Goal: Information Seeking & Learning: Learn about a topic

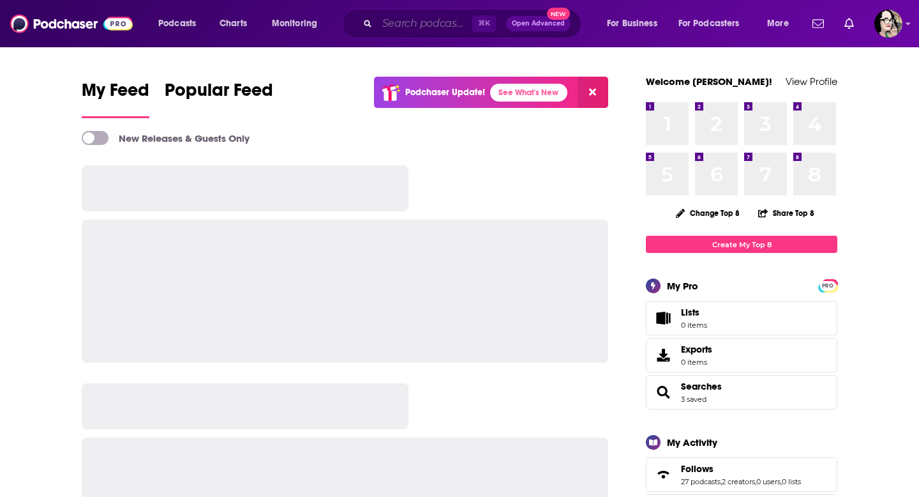
click at [387, 20] on input "Search podcasts, credits, & more..." at bounding box center [424, 23] width 95 height 20
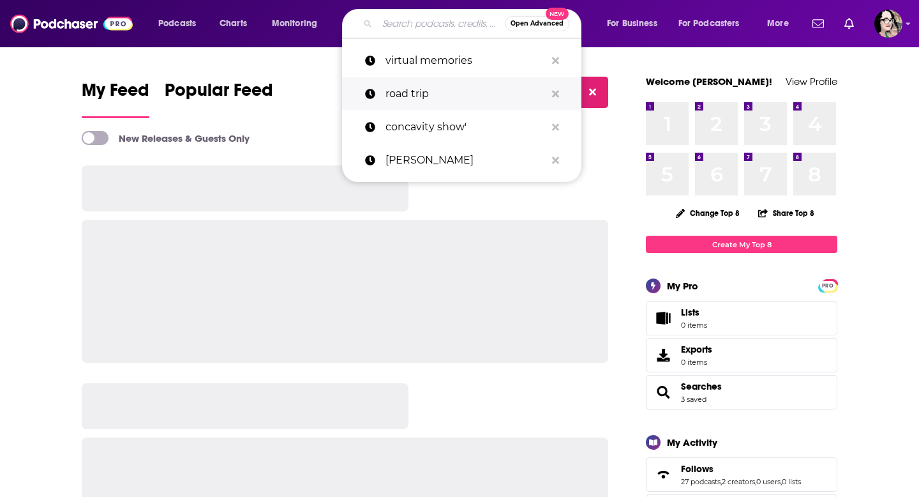
paste input "The New Garde with Alyssa Vingan"
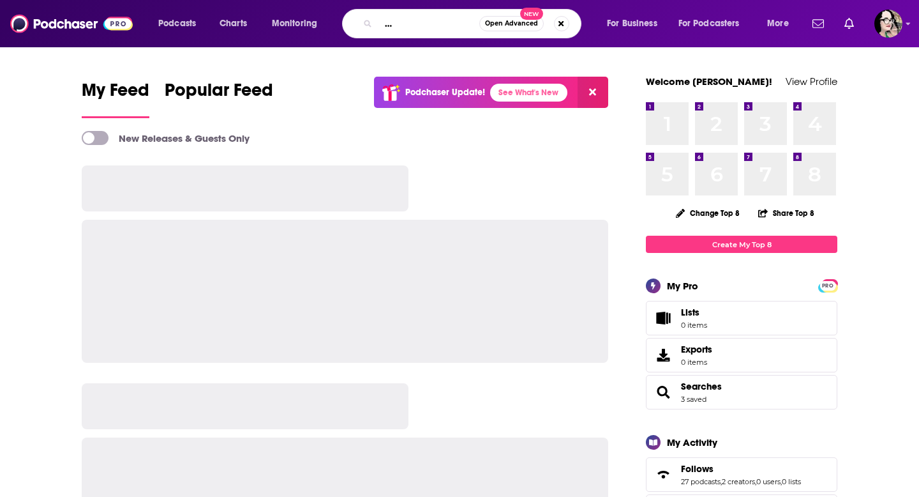
type input "The New Garde with Alyssa Vingan"
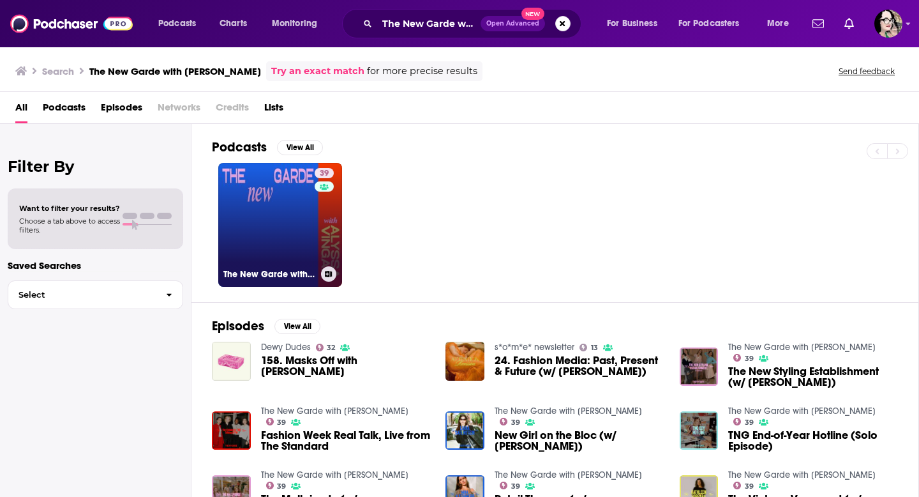
click at [267, 232] on link "39 The New Garde with Alyssa Vingan" at bounding box center [280, 225] width 124 height 124
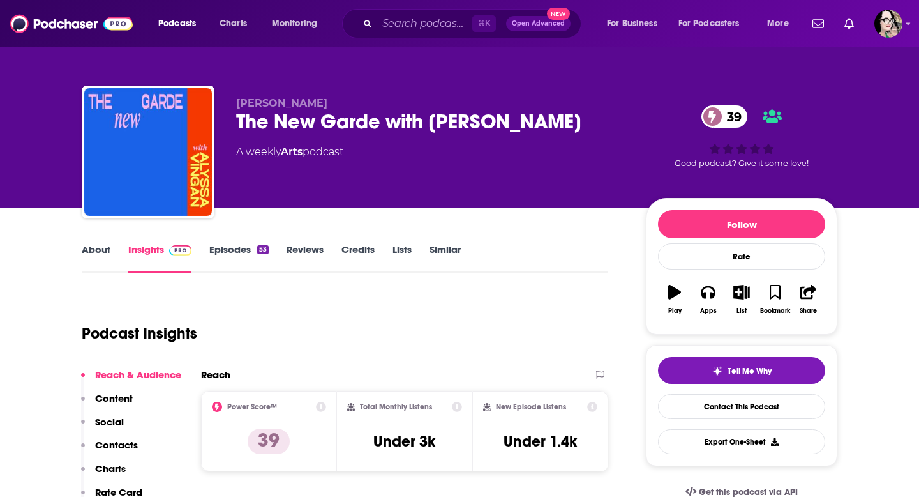
click at [237, 253] on link "Episodes 53" at bounding box center [238, 257] width 59 height 29
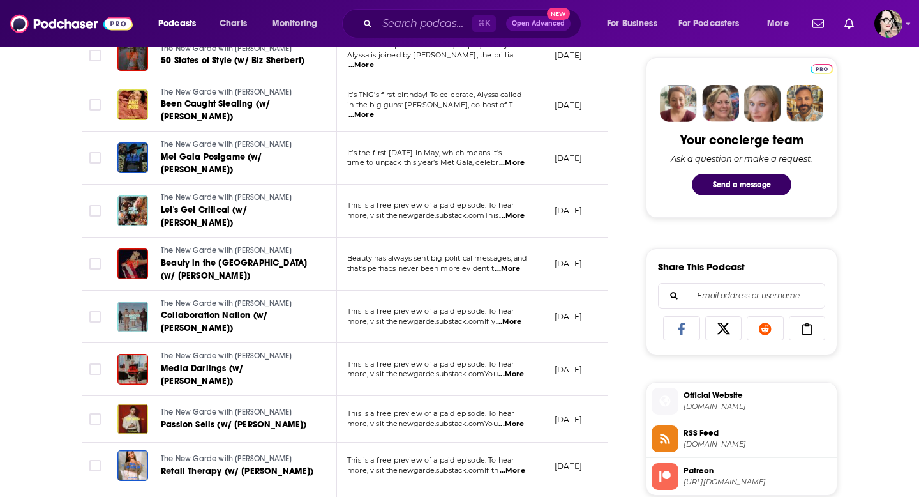
scroll to position [603, 0]
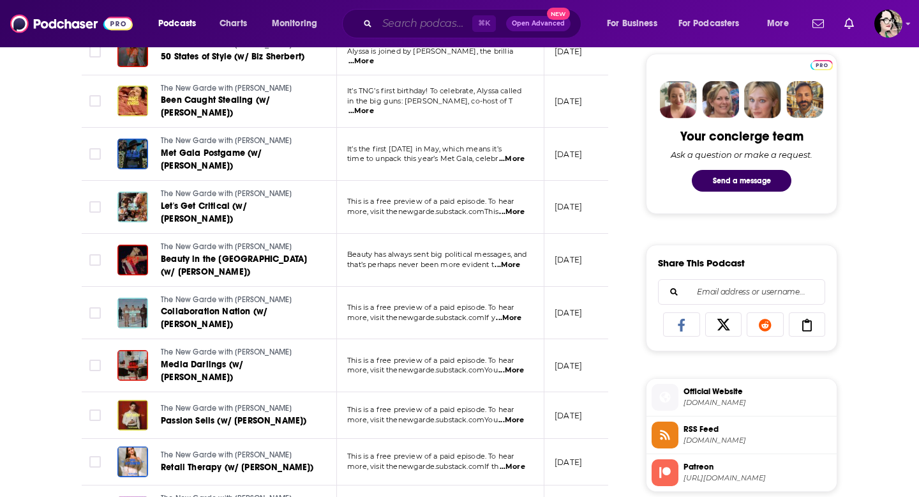
click at [454, 24] on input "Search podcasts, credits, & more..." at bounding box center [424, 23] width 95 height 20
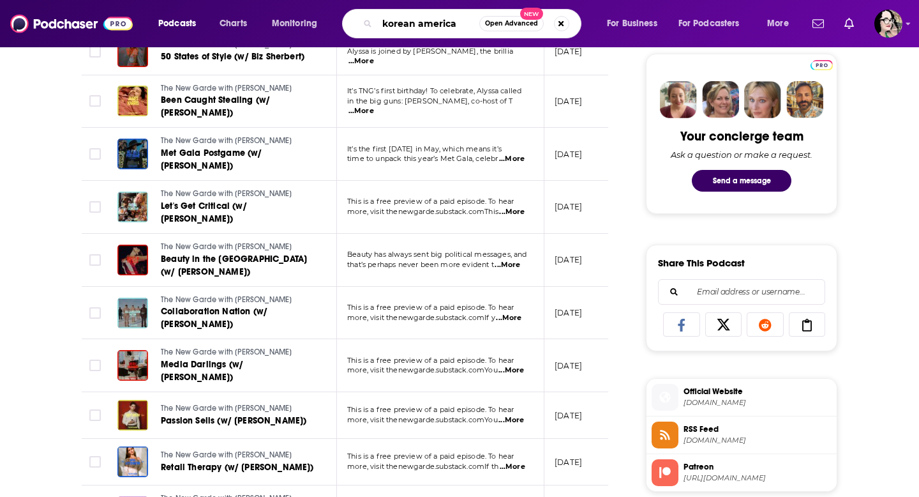
type input "korean american"
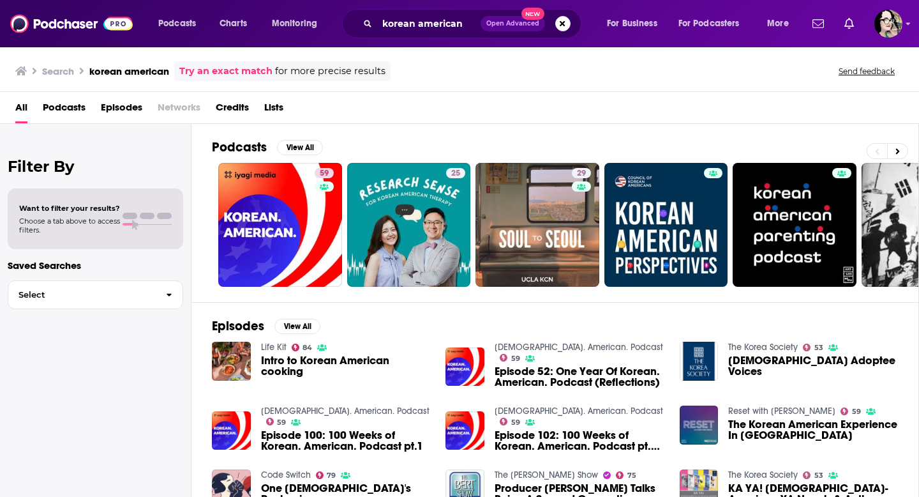
click at [78, 109] on span "Podcasts" at bounding box center [64, 110] width 43 height 26
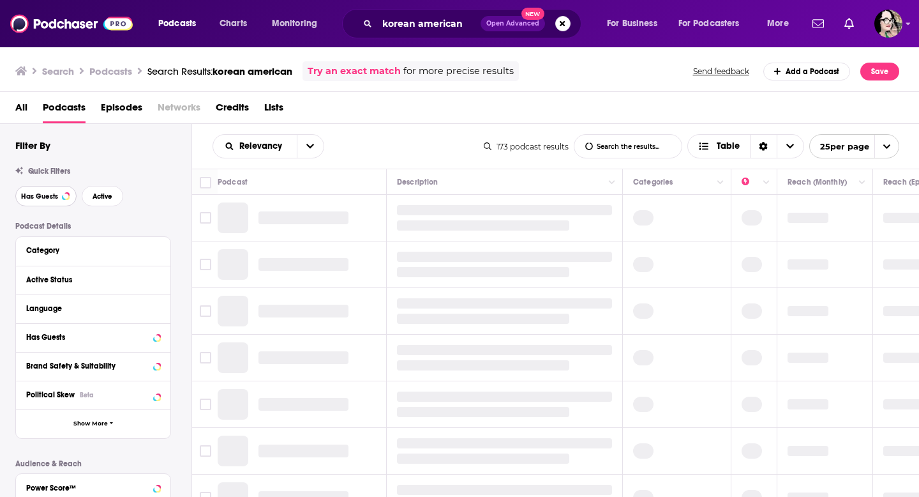
click at [45, 202] on button "Has Guests" at bounding box center [45, 196] width 61 height 20
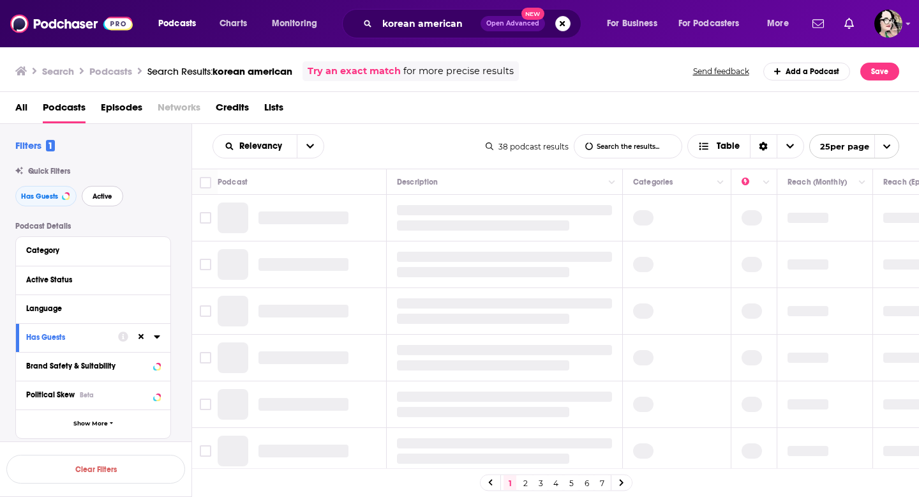
click at [107, 197] on span "Active" at bounding box center [103, 196] width 20 height 7
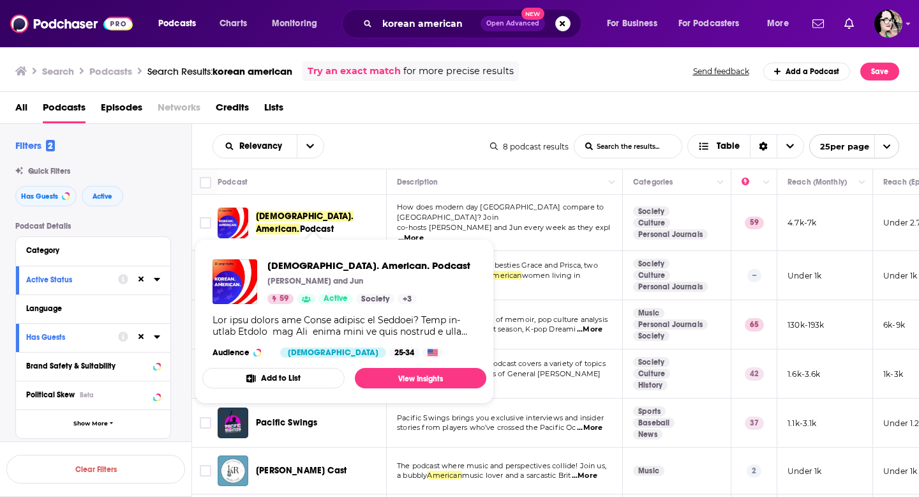
click at [303, 222] on span "Korean. American." at bounding box center [305, 223] width 98 height 24
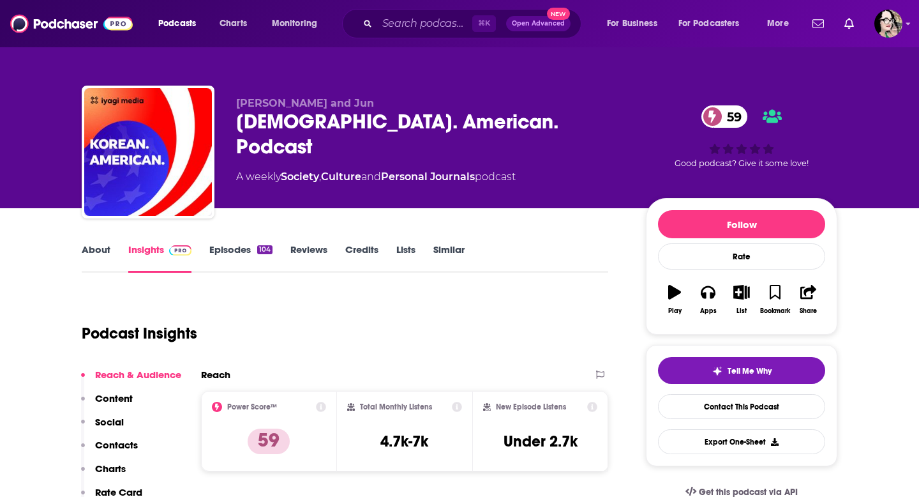
click at [237, 251] on link "Episodes 104" at bounding box center [240, 257] width 63 height 29
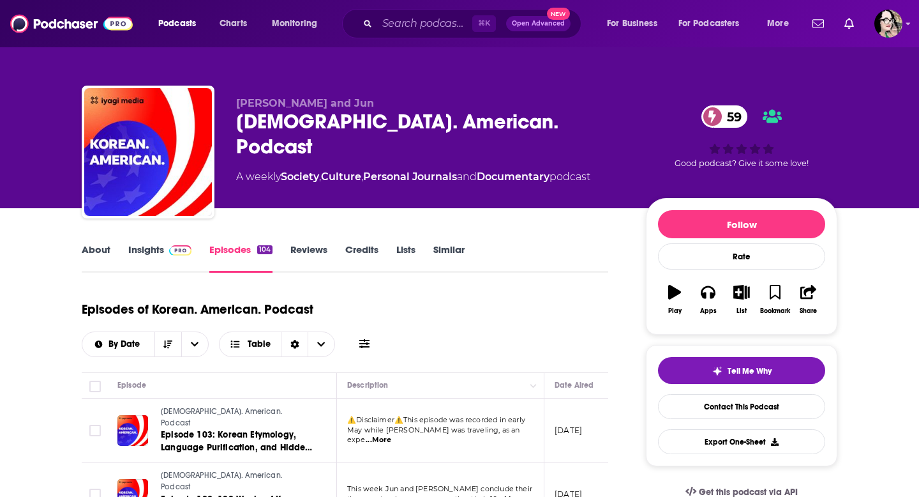
click at [100, 252] on link "About" at bounding box center [96, 257] width 29 height 29
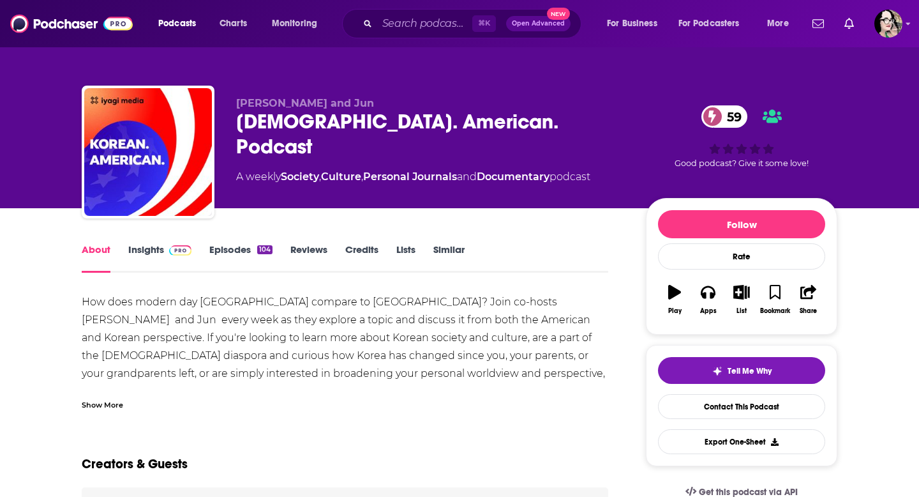
click at [157, 250] on link "Insights" at bounding box center [159, 257] width 63 height 29
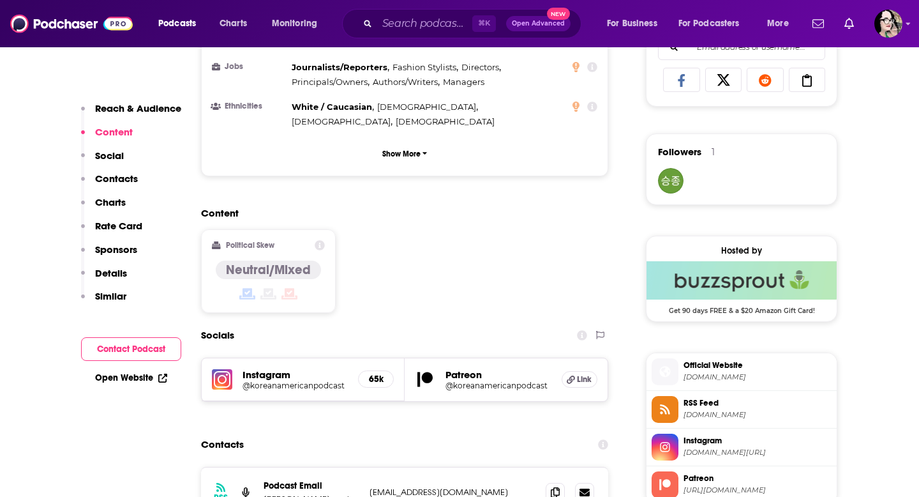
scroll to position [898, 0]
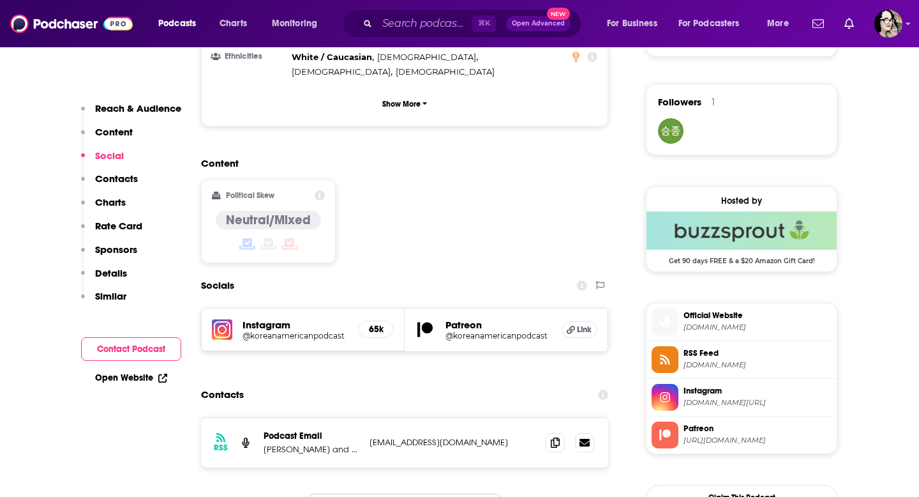
click at [291, 331] on h5 "@koreanamericanpodcast" at bounding box center [295, 336] width 105 height 10
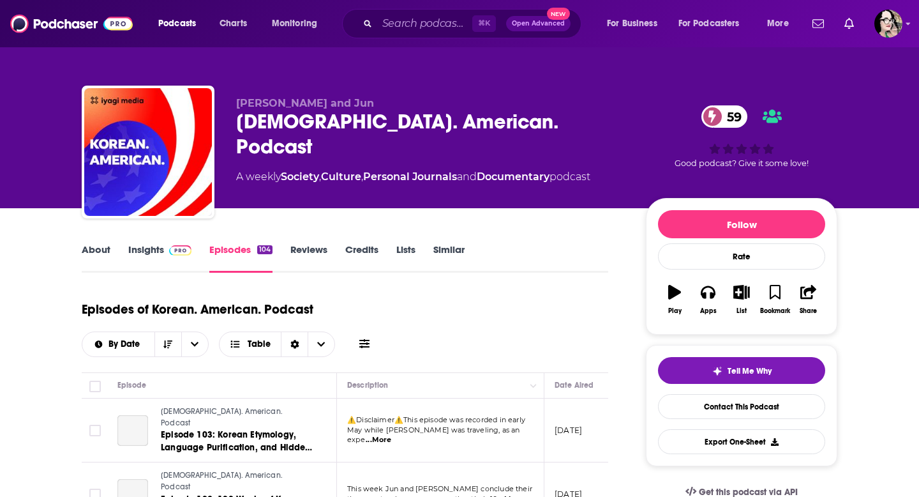
scroll to position [188, 0]
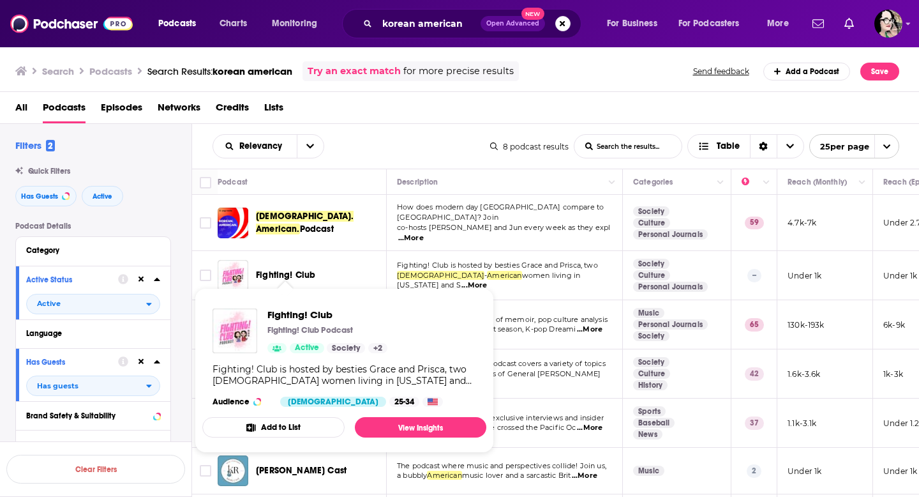
click at [283, 269] on span "Fighting! Club" at bounding box center [285, 274] width 59 height 11
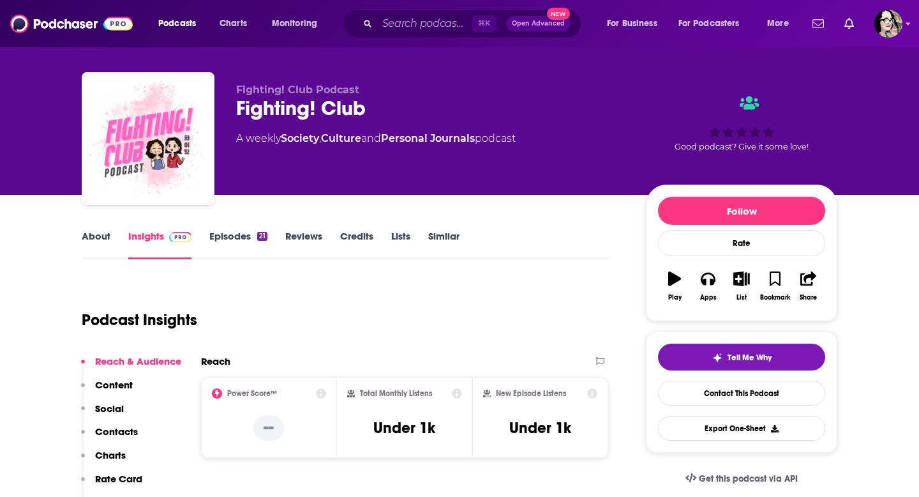
scroll to position [15, 0]
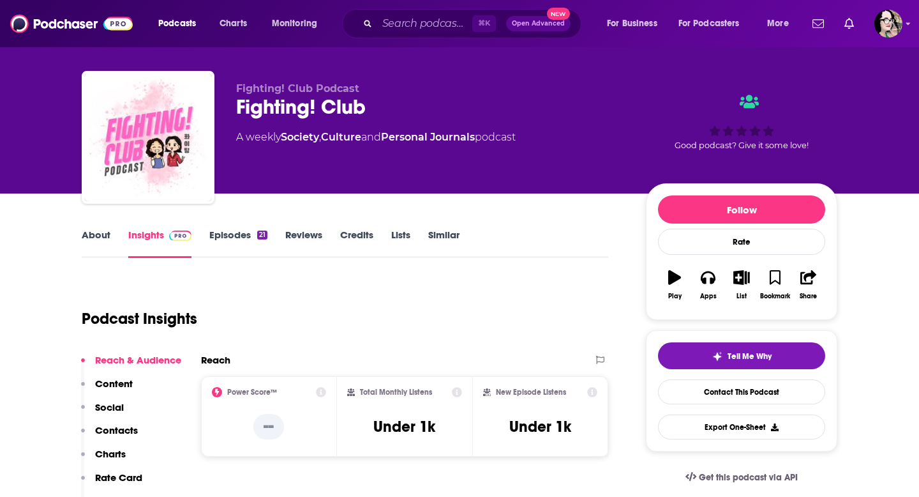
click at [109, 234] on link "About" at bounding box center [96, 243] width 29 height 29
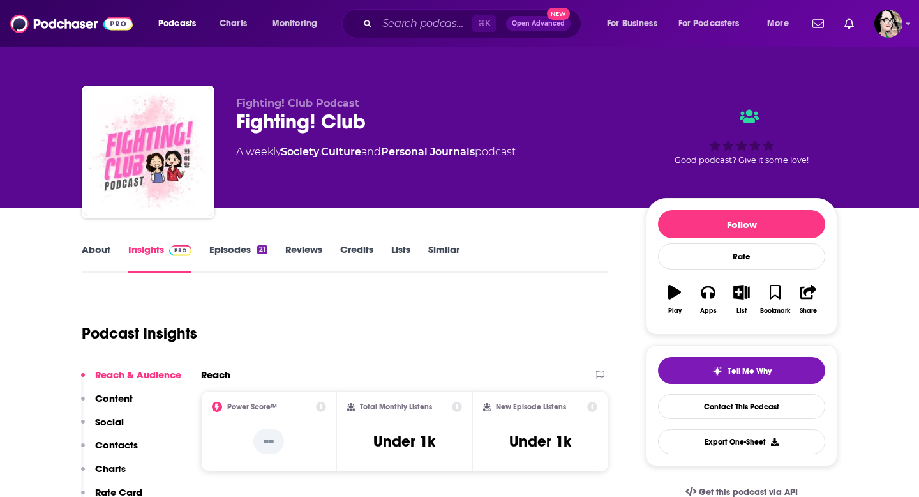
click at [253, 251] on link "Episodes 21" at bounding box center [238, 257] width 58 height 29
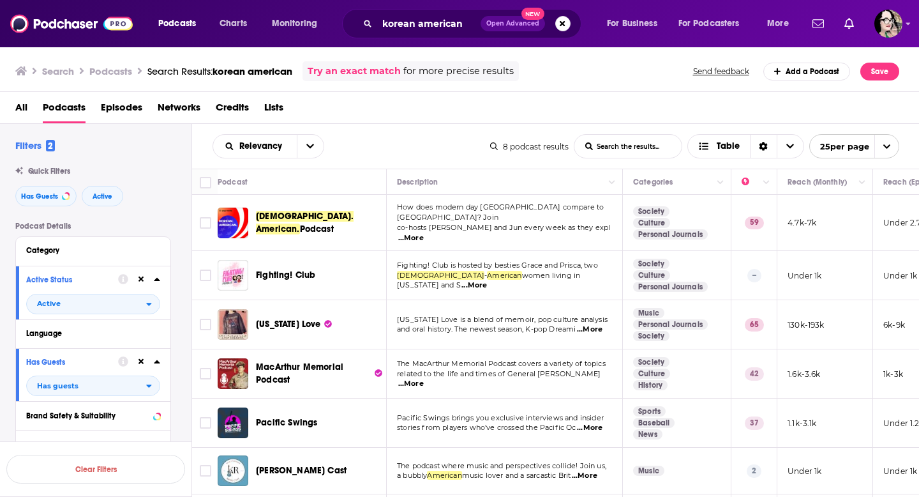
click at [317, 220] on span "Korean. American." at bounding box center [305, 223] width 98 height 24
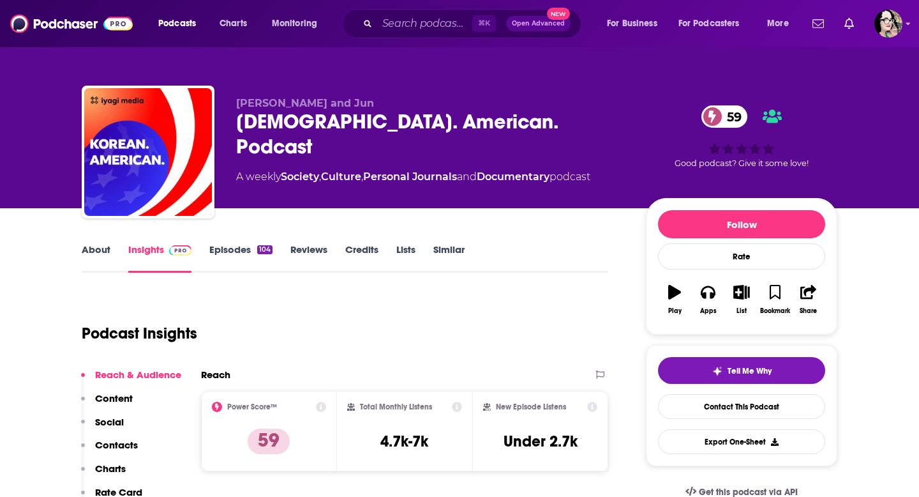
click at [439, 253] on link "Similar" at bounding box center [448, 257] width 31 height 29
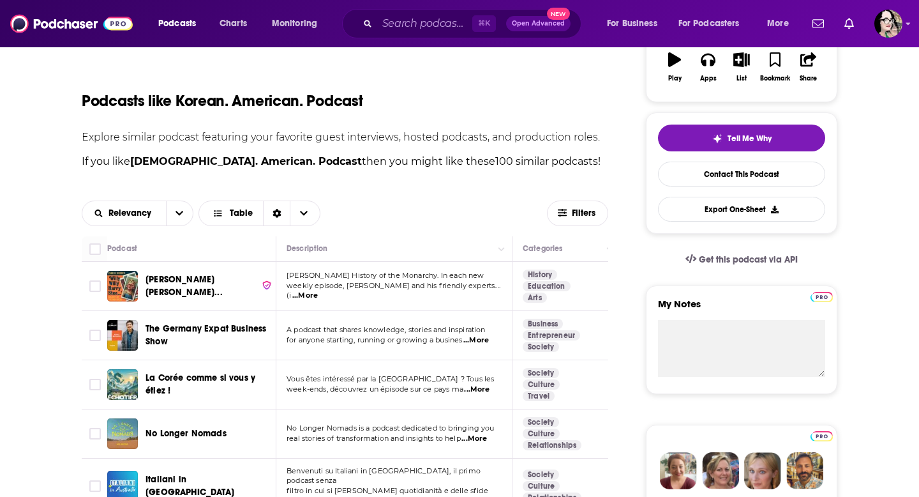
scroll to position [227, 0]
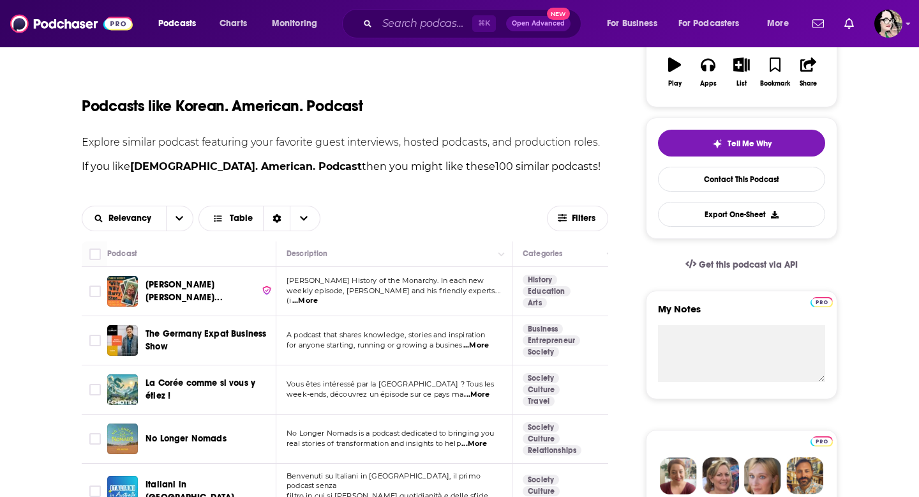
click at [479, 441] on span "...More" at bounding box center [475, 444] width 26 height 10
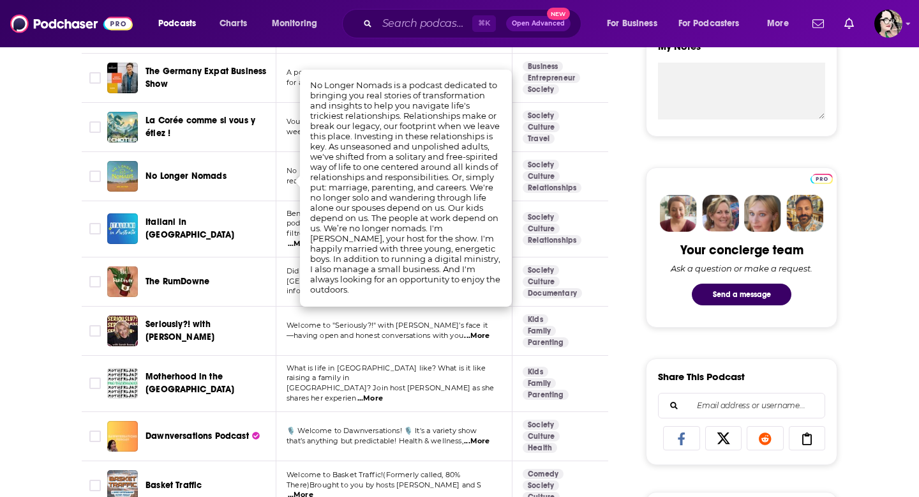
scroll to position [491, 0]
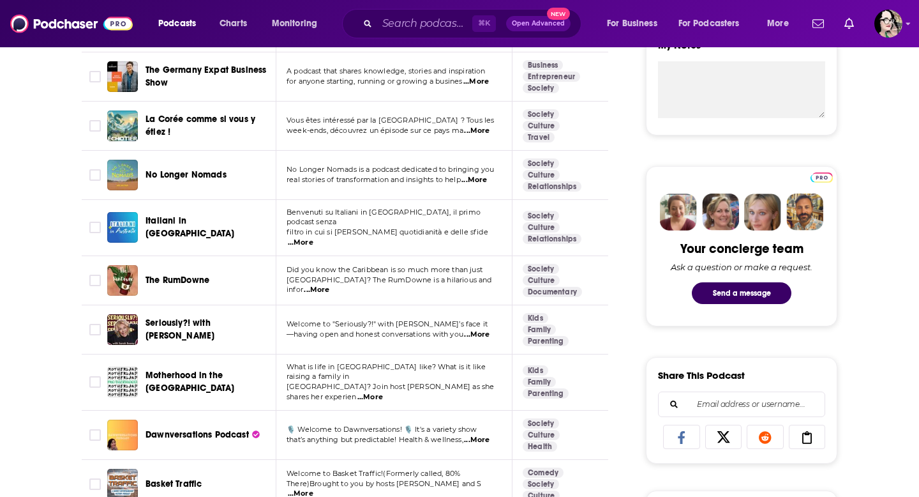
click at [440, 388] on td "What is life in Korea like? What is it like raising a family in Korea? Join hos…" at bounding box center [394, 382] width 236 height 56
click at [383, 392] on span "...More" at bounding box center [370, 397] width 26 height 10
click at [230, 442] on td "Dawnversations Podcast" at bounding box center [191, 434] width 169 height 49
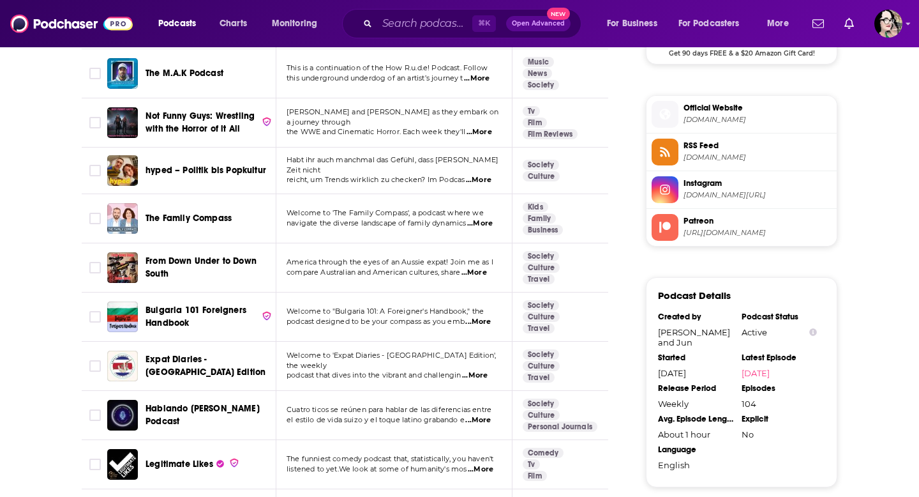
scroll to position [1101, 0]
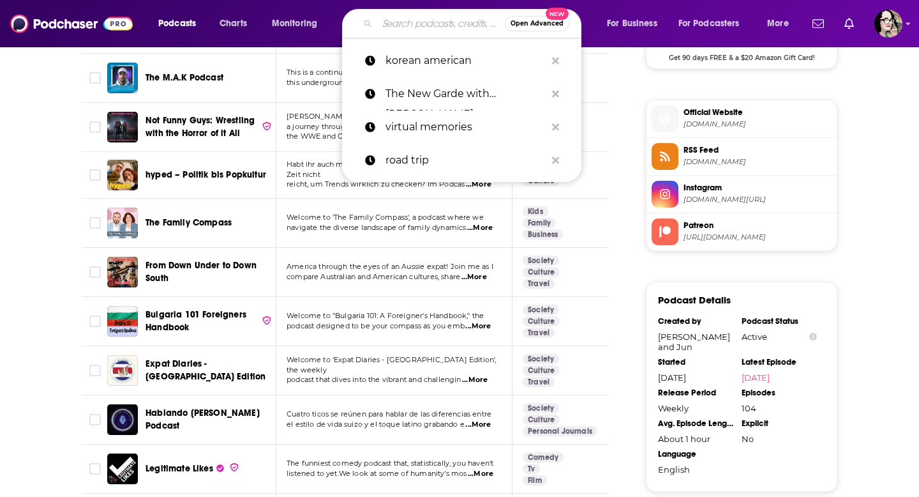
click at [414, 19] on input "Search podcasts, credits, & more..." at bounding box center [441, 23] width 128 height 20
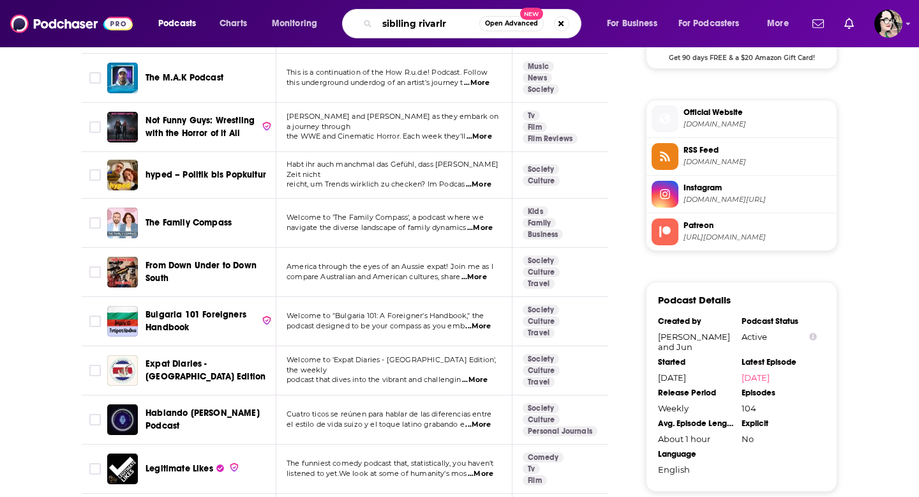
type input "siblling rivarlry"
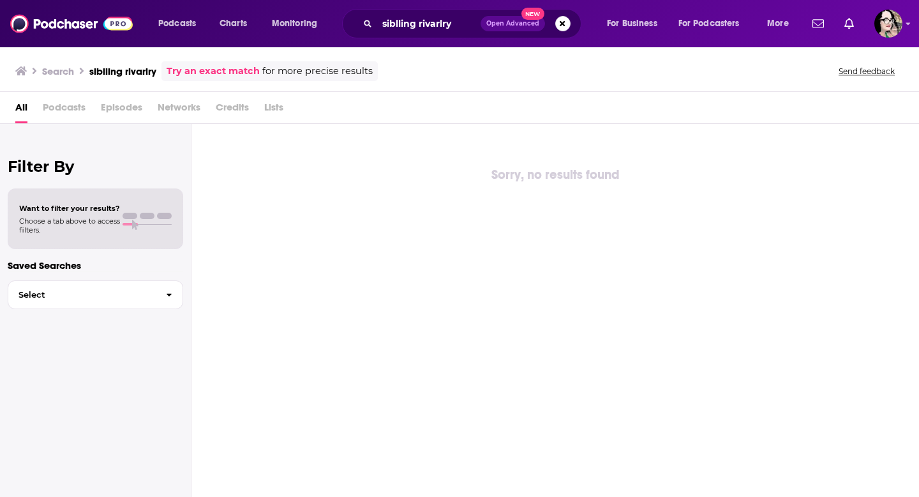
click at [65, 107] on span "Podcasts" at bounding box center [64, 110] width 43 height 26
click at [439, 27] on input "siblling rivarlry" at bounding box center [428, 23] width 103 height 20
drag, startPoint x: 447, startPoint y: 20, endPoint x: 329, endPoint y: 17, distance: 118.8
click at [329, 17] on div "Podcasts Charts Monitoring siblling rivalry Open Advanced New For Business For …" at bounding box center [475, 23] width 652 height 29
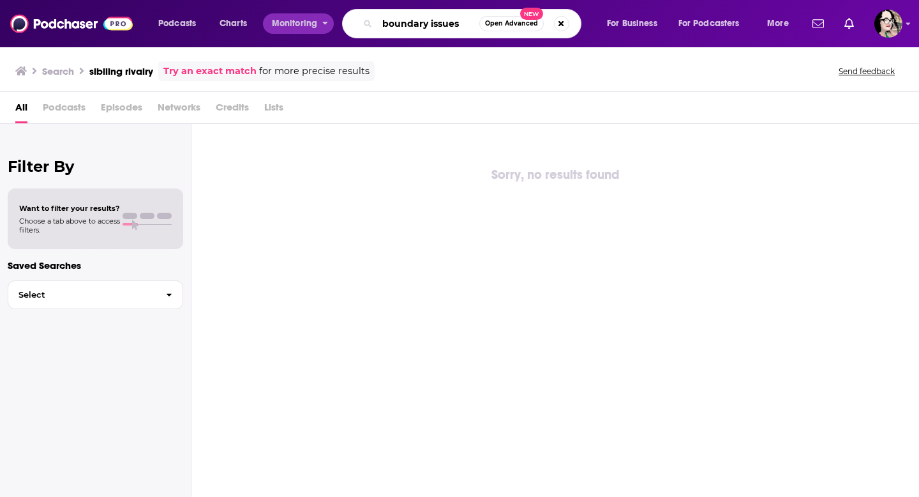
type input "boundary issues"
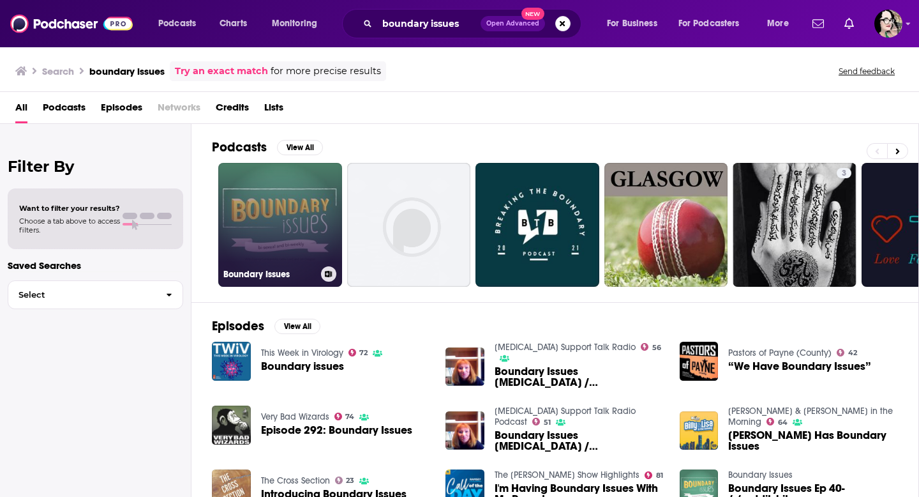
click at [305, 225] on link "Boundary Issues" at bounding box center [280, 225] width 124 height 124
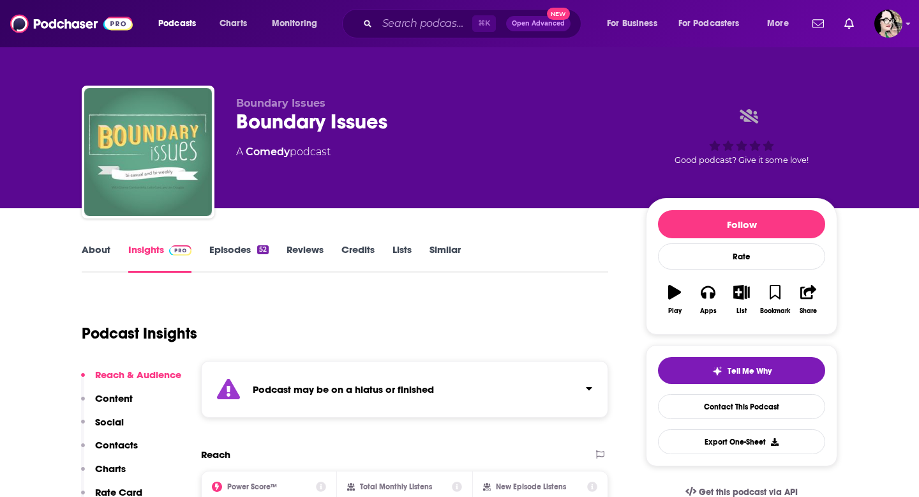
click at [101, 248] on link "About" at bounding box center [96, 257] width 29 height 29
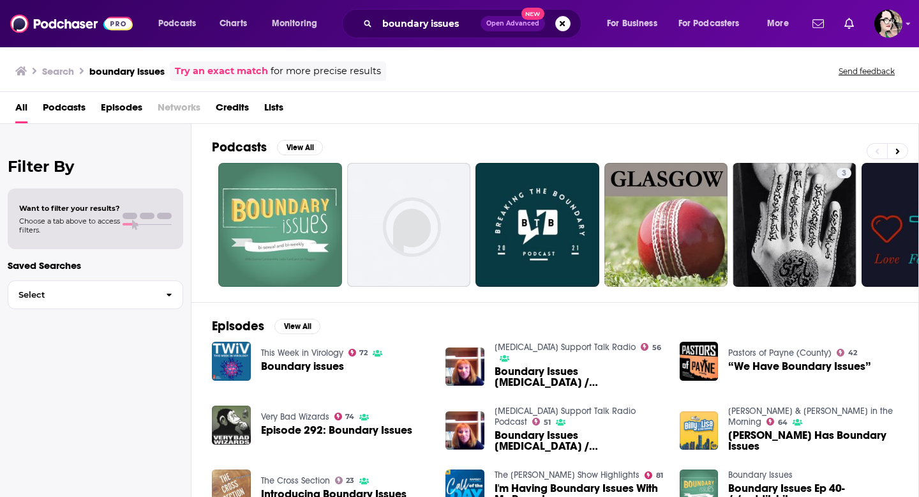
click at [45, 109] on span "Podcasts" at bounding box center [64, 110] width 43 height 26
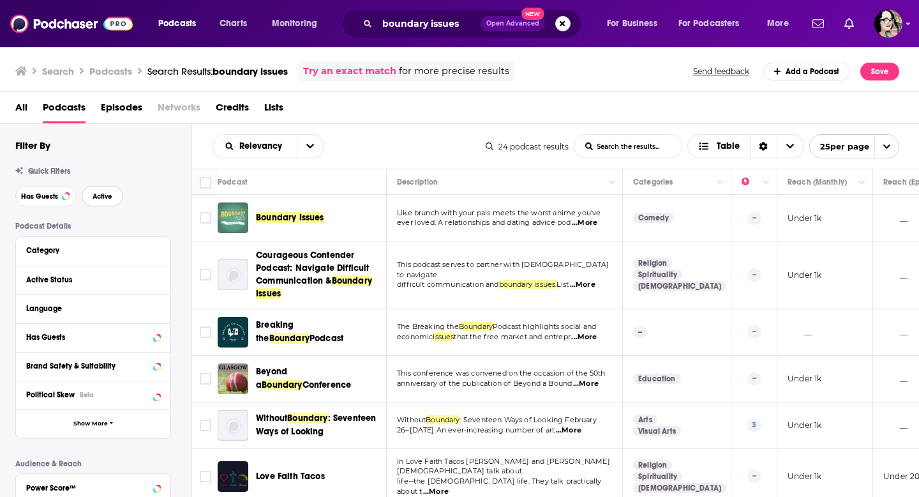
click at [104, 195] on span "Active" at bounding box center [103, 196] width 20 height 7
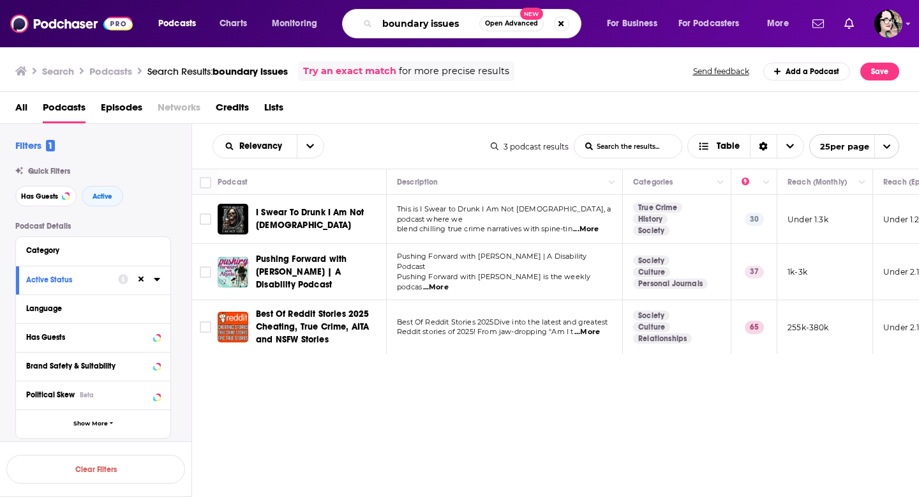
drag, startPoint x: 465, startPoint y: 22, endPoint x: 352, endPoint y: 17, distance: 113.1
click at [352, 17] on div "boundary issues Open Advanced New" at bounding box center [461, 23] width 239 height 29
type input "paul waldman"
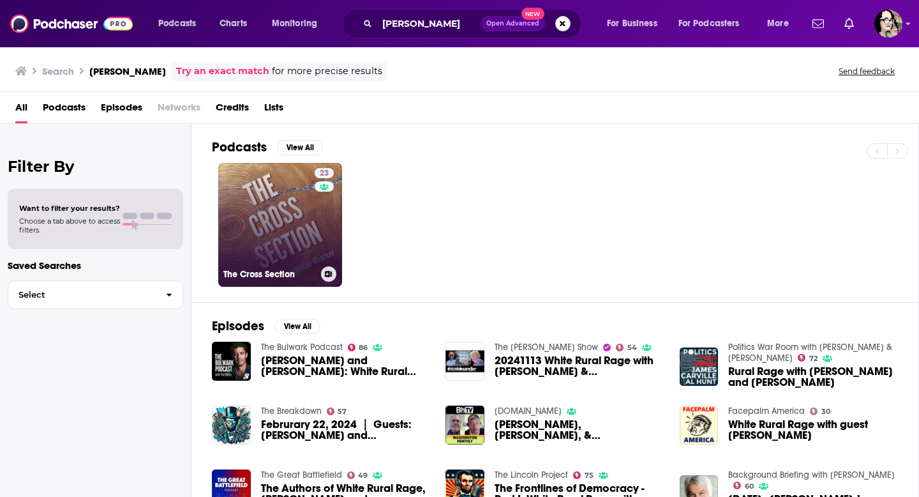
click at [280, 214] on link "23 The Cross Section" at bounding box center [280, 225] width 124 height 124
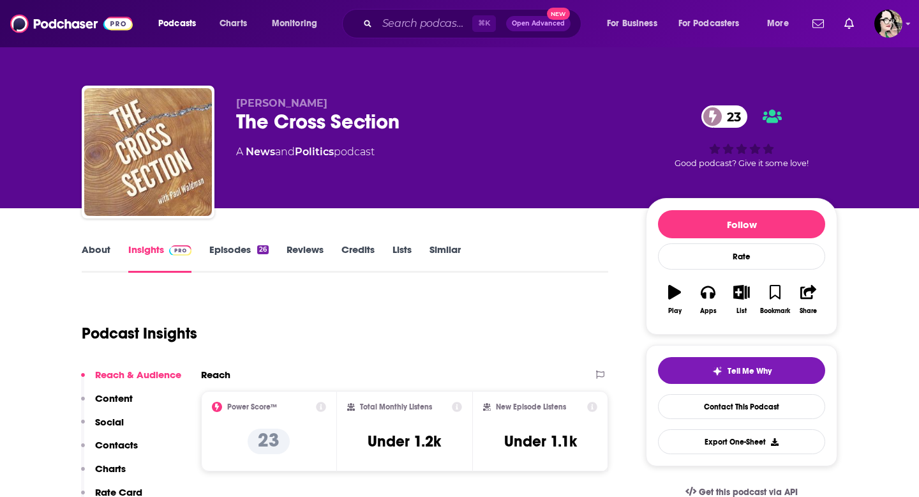
click at [97, 247] on link "About" at bounding box center [96, 257] width 29 height 29
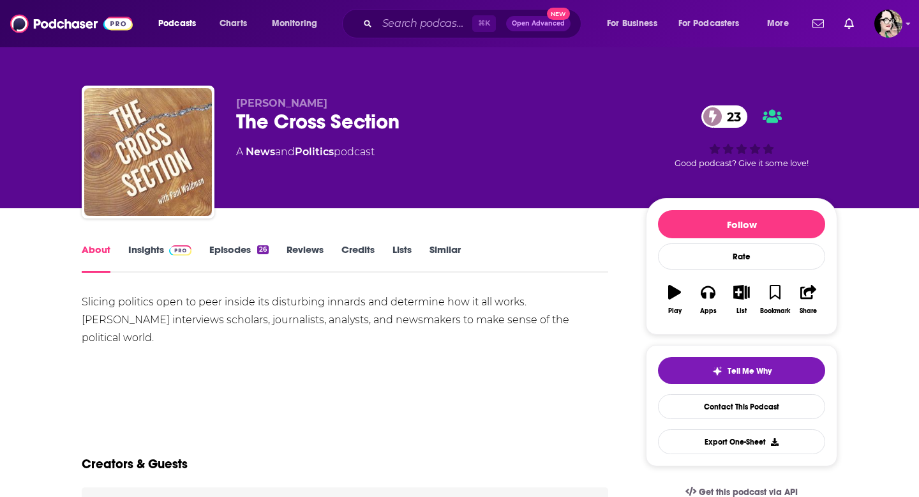
click at [283, 101] on span "Paul Waldman" at bounding box center [281, 103] width 91 height 12
click at [280, 105] on span "Paul Waldman" at bounding box center [281, 103] width 91 height 12
click at [357, 246] on link "Credits" at bounding box center [358, 257] width 33 height 29
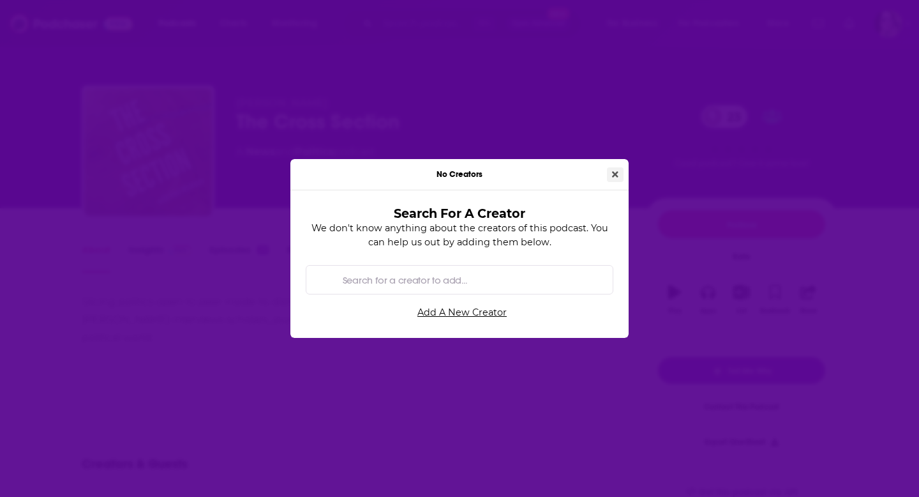
click at [617, 175] on icon "Close" at bounding box center [615, 174] width 6 height 6
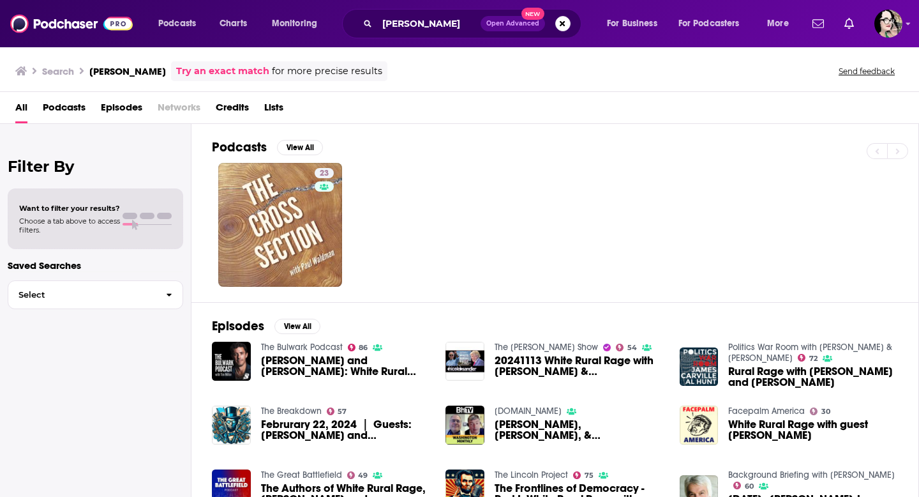
click at [69, 111] on span "Podcasts" at bounding box center [64, 110] width 43 height 26
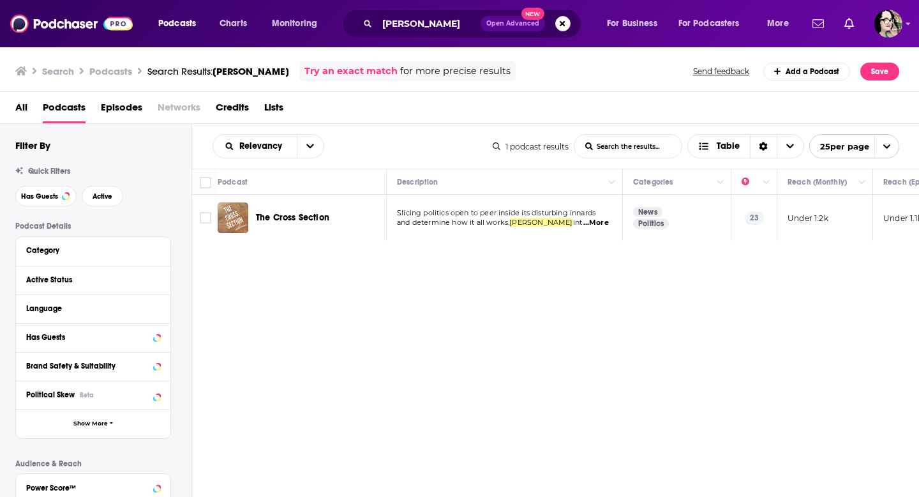
click at [233, 104] on span "Credits" at bounding box center [232, 110] width 33 height 26
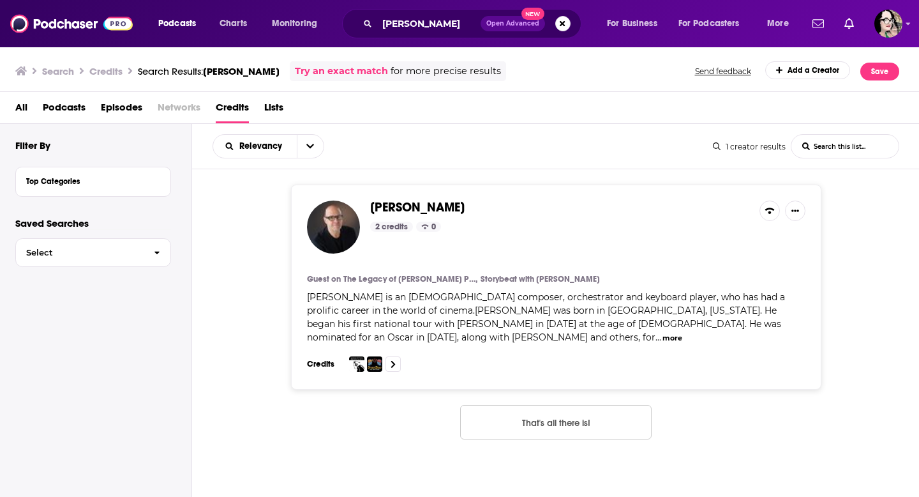
click at [117, 114] on span "Episodes" at bounding box center [121, 110] width 41 height 26
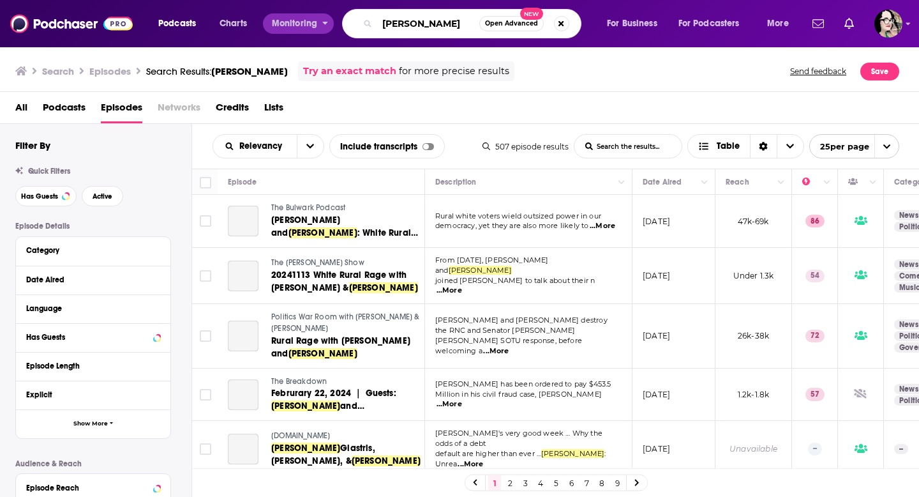
click at [321, 14] on div "Podcasts Charts Monitoring paul waldman Open Advanced New For Business For Podc…" at bounding box center [475, 23] width 652 height 29
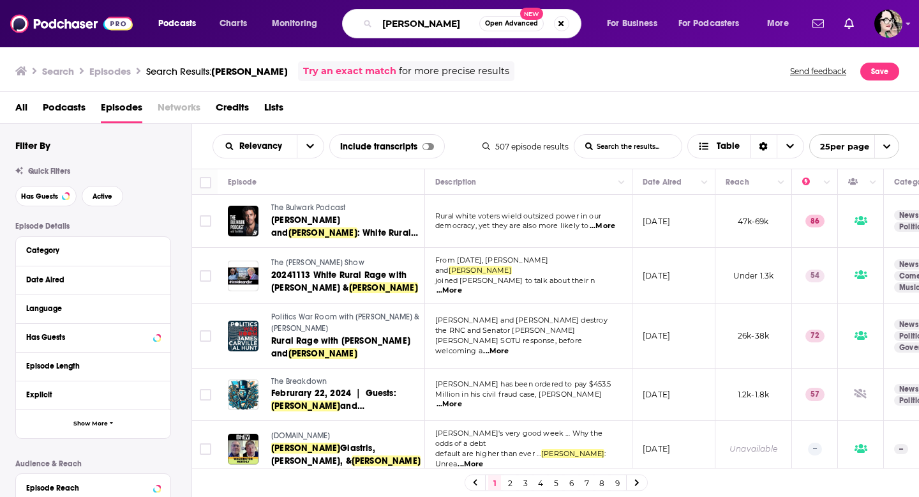
type input "ayelet waldman"
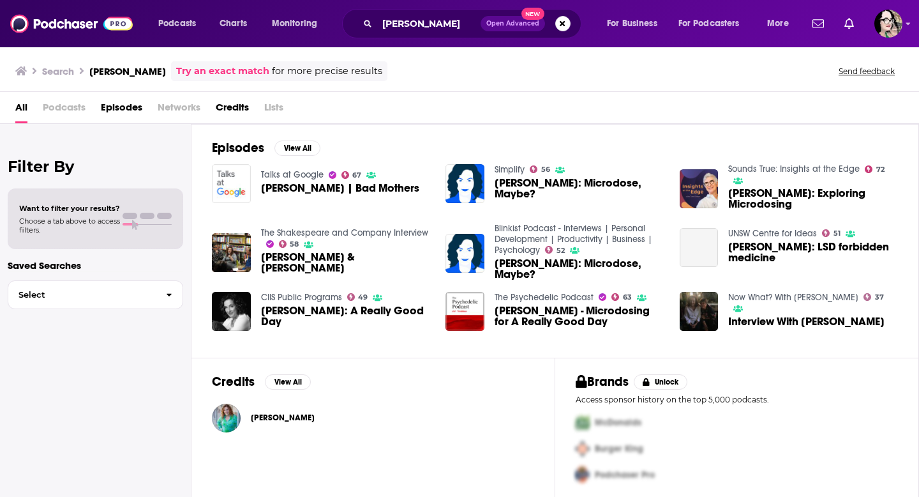
click at [274, 417] on span "Ayelet Waldman" at bounding box center [283, 417] width 64 height 10
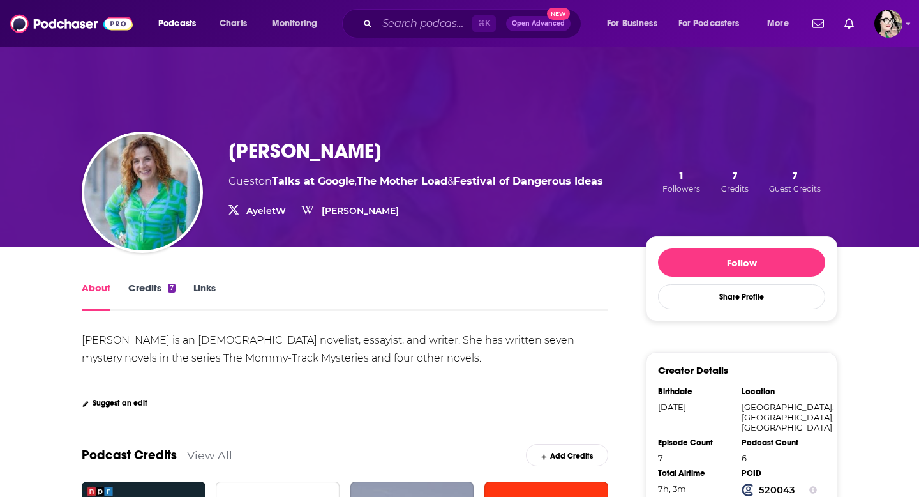
click at [132, 294] on link "Credits 7" at bounding box center [151, 296] width 47 height 29
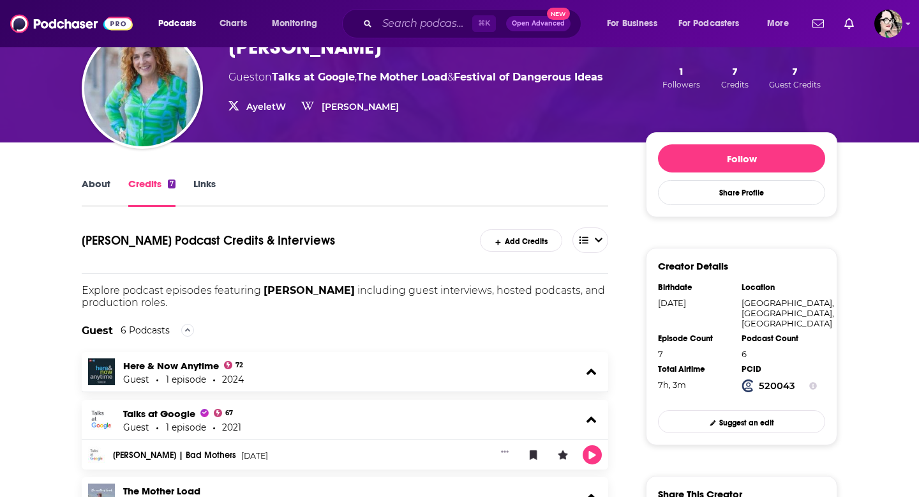
scroll to position [82, 0]
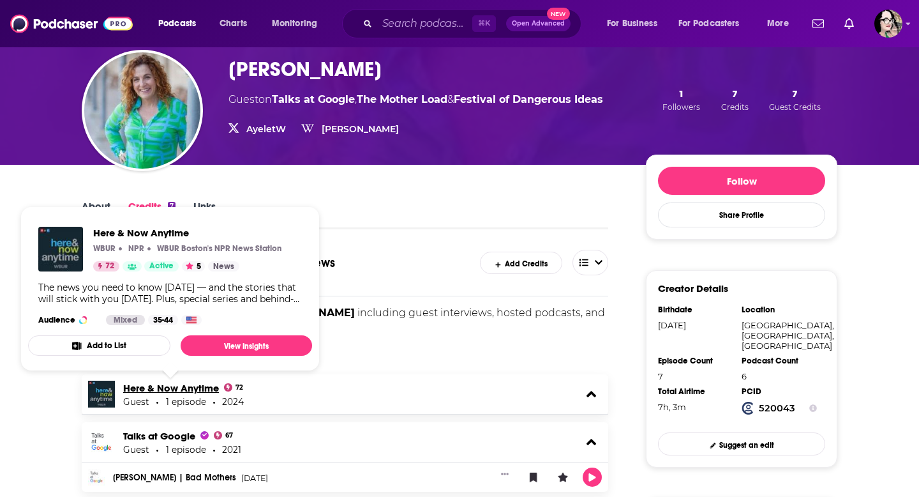
click at [182, 387] on link "Here & Now Anytime" at bounding box center [171, 388] width 96 height 12
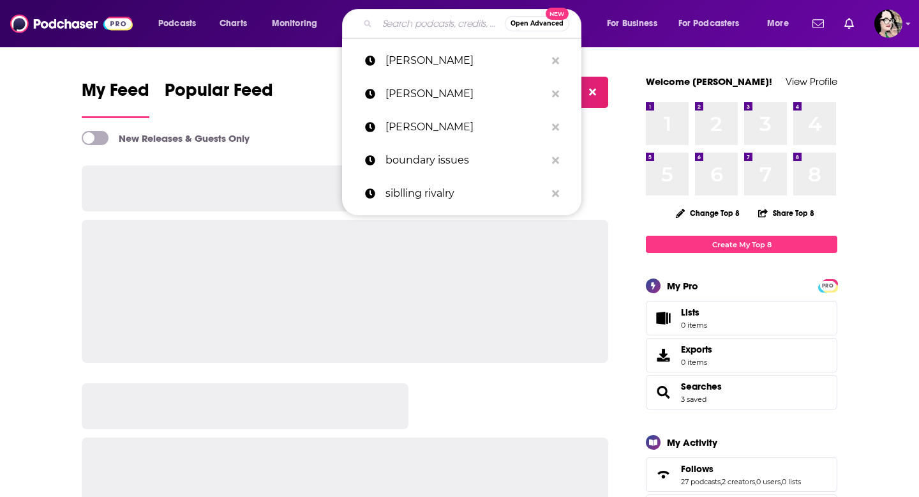
click at [401, 18] on input "Search podcasts, credits, & more..." at bounding box center [441, 23] width 128 height 20
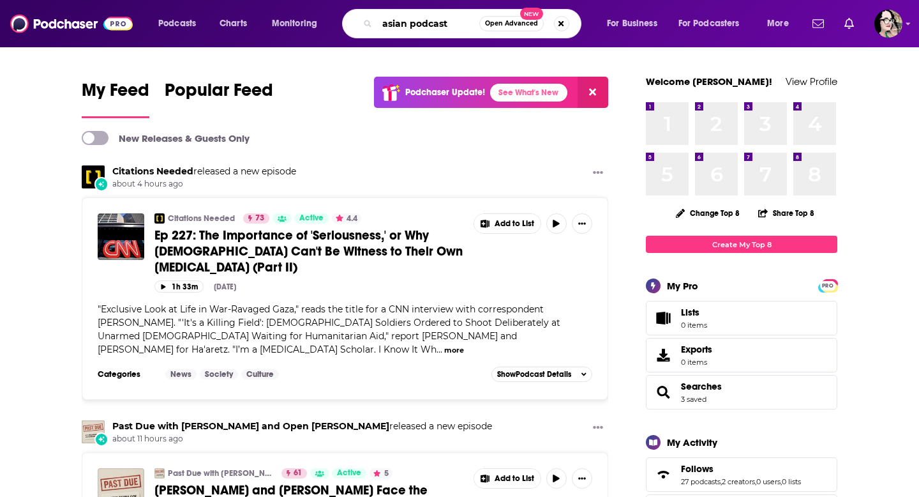
type input "asian podcast"
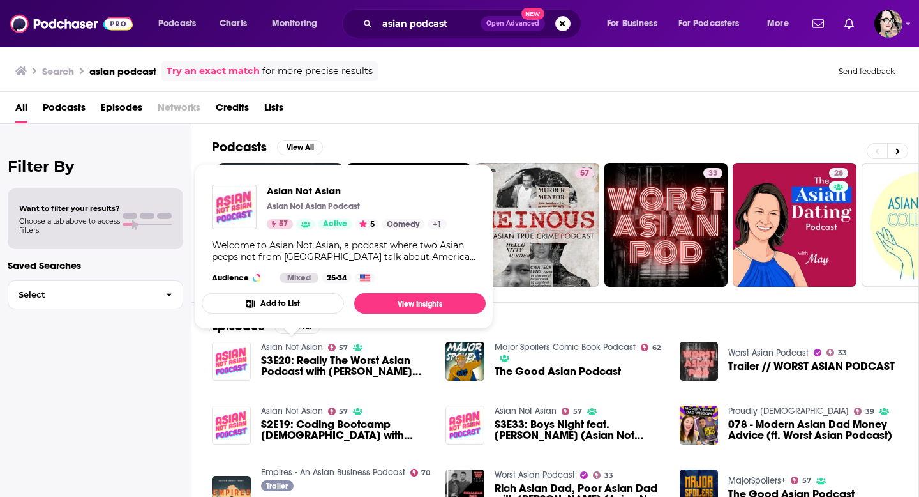
click at [302, 347] on link "Asian Not Asian" at bounding box center [292, 347] width 62 height 11
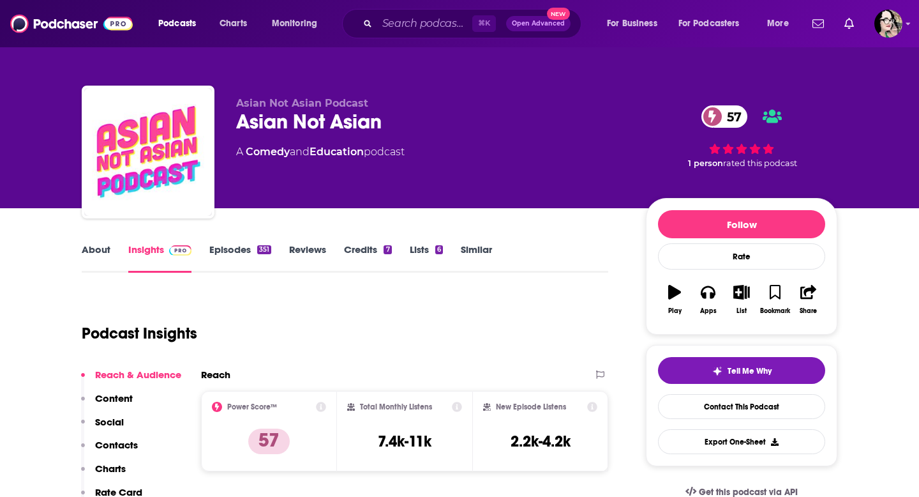
click at [346, 104] on span "Asian Not Asian Podcast" at bounding box center [302, 103] width 132 height 12
click at [99, 250] on link "About" at bounding box center [96, 257] width 29 height 29
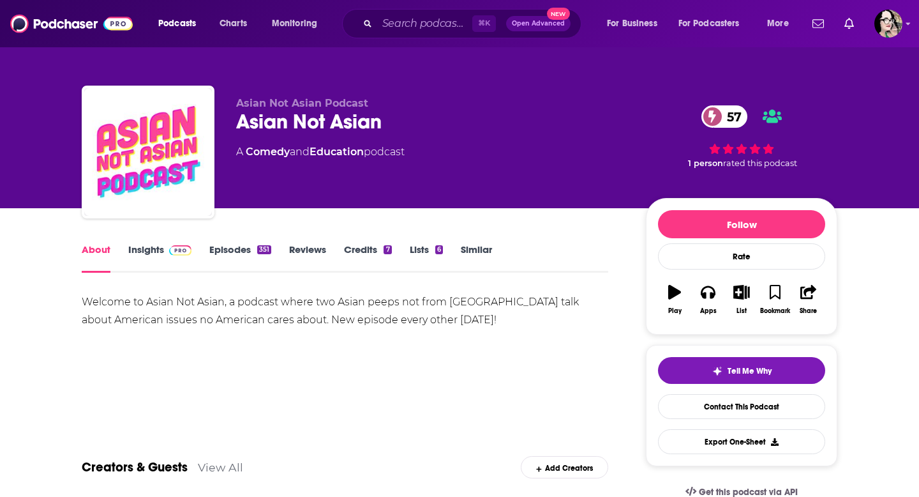
click at [238, 249] on link "Episodes 351" at bounding box center [240, 257] width 62 height 29
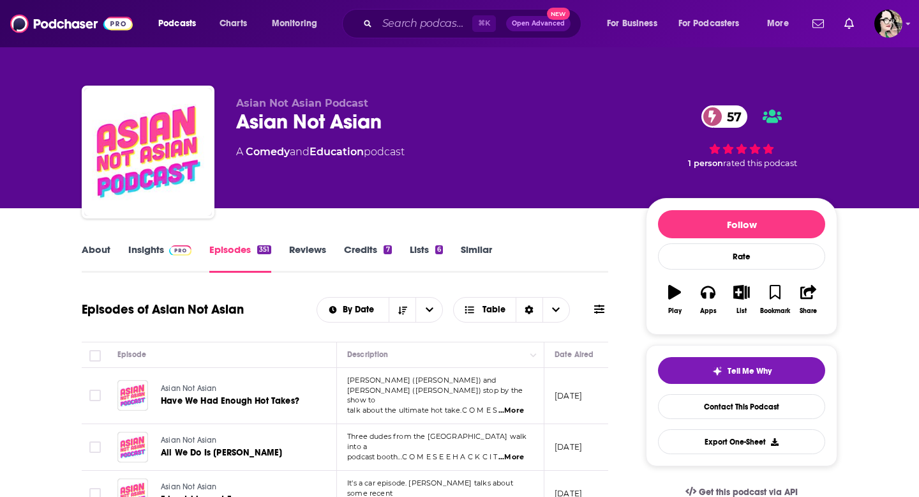
click at [139, 253] on link "Insights" at bounding box center [159, 257] width 63 height 29
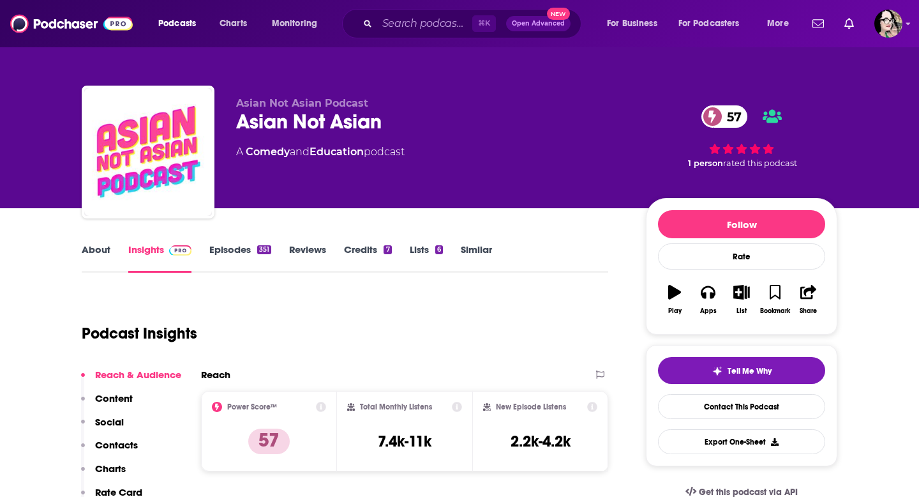
click at [232, 252] on link "Episodes 351" at bounding box center [240, 257] width 62 height 29
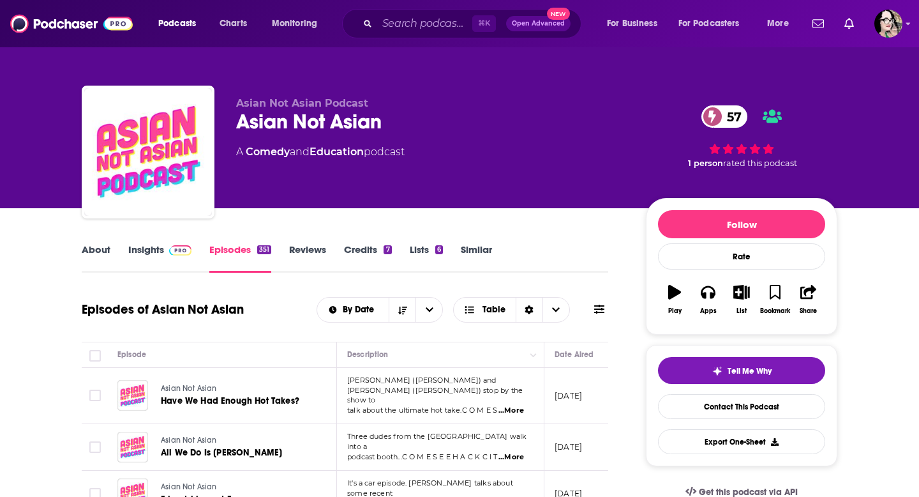
click at [153, 248] on link "Insights" at bounding box center [159, 257] width 63 height 29
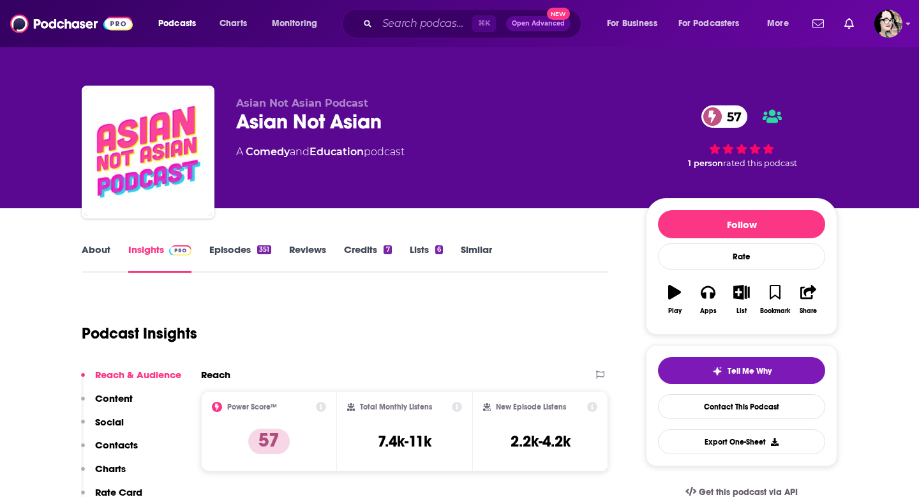
click at [101, 250] on link "About" at bounding box center [96, 257] width 29 height 29
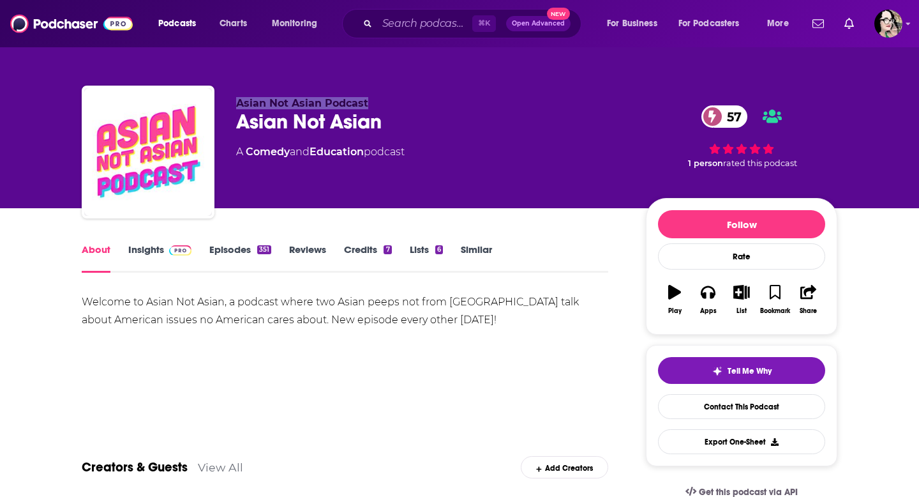
drag, startPoint x: 359, startPoint y: 105, endPoint x: 230, endPoint y: 104, distance: 129.6
click at [230, 104] on div "Asian Not Asian Podcast Asian Not Asian 57 A Comedy and Education podcast 57 1 …" at bounding box center [460, 155] width 756 height 138
copy span "Asian Not Asian Podcast"
click at [237, 257] on link "Episodes 351" at bounding box center [240, 257] width 62 height 29
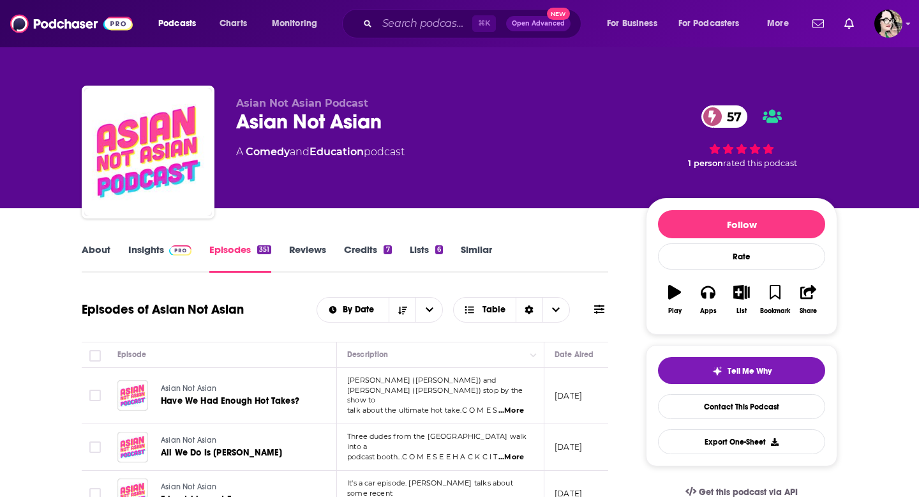
click at [513, 405] on span "...More" at bounding box center [512, 410] width 26 height 10
click at [303, 386] on link "Asian Not Asian" at bounding box center [237, 388] width 152 height 11
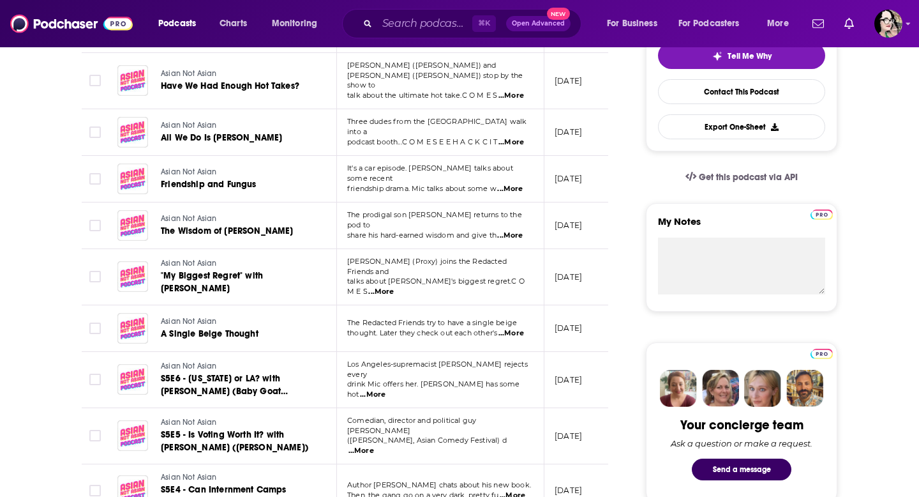
scroll to position [317, 0]
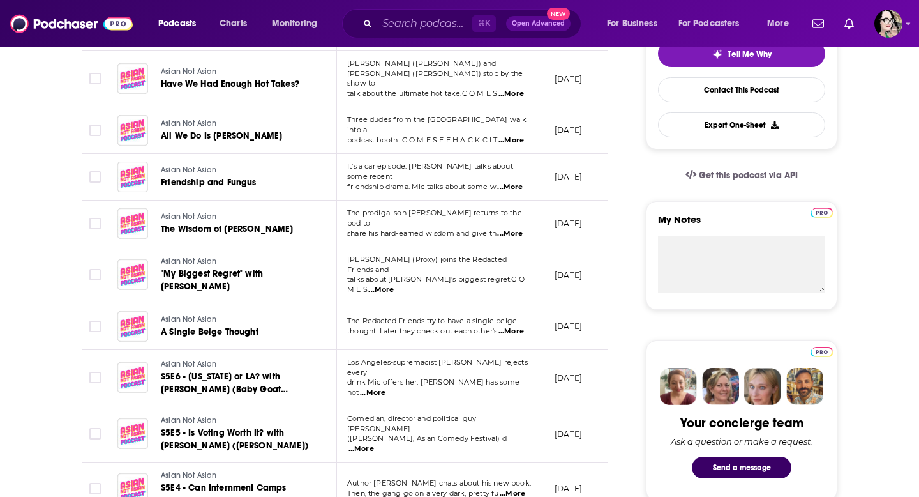
click at [463, 478] on span "Author Kevin Nguyen chats about his new book." at bounding box center [439, 482] width 184 height 9
click at [510, 488] on span "...More" at bounding box center [513, 493] width 26 height 10
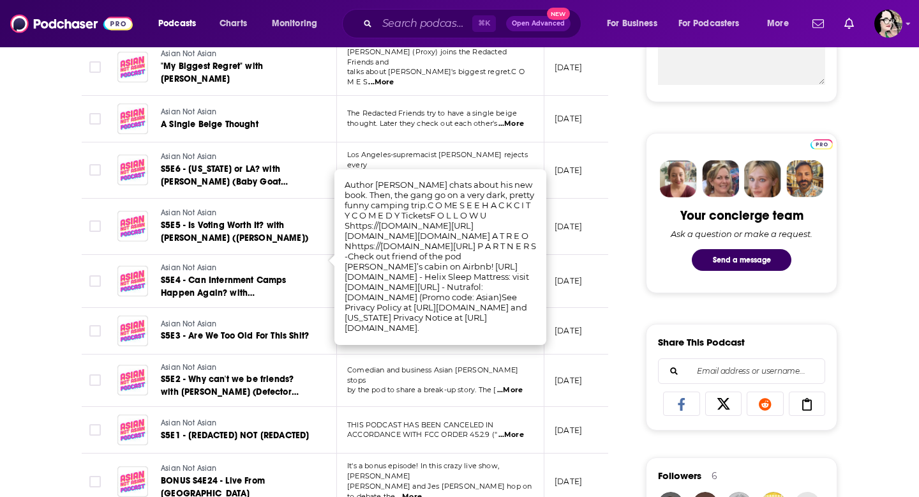
scroll to position [527, 0]
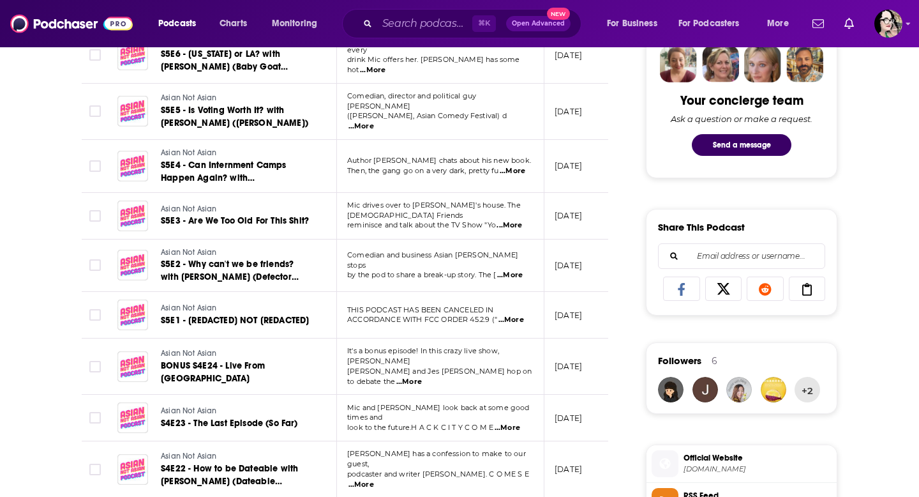
scroll to position [638, 0]
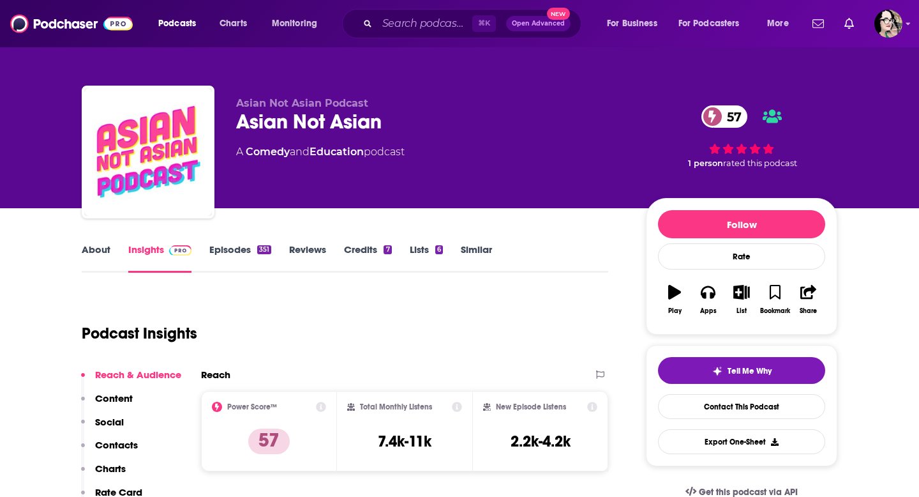
click at [483, 251] on link "Similar" at bounding box center [476, 257] width 31 height 29
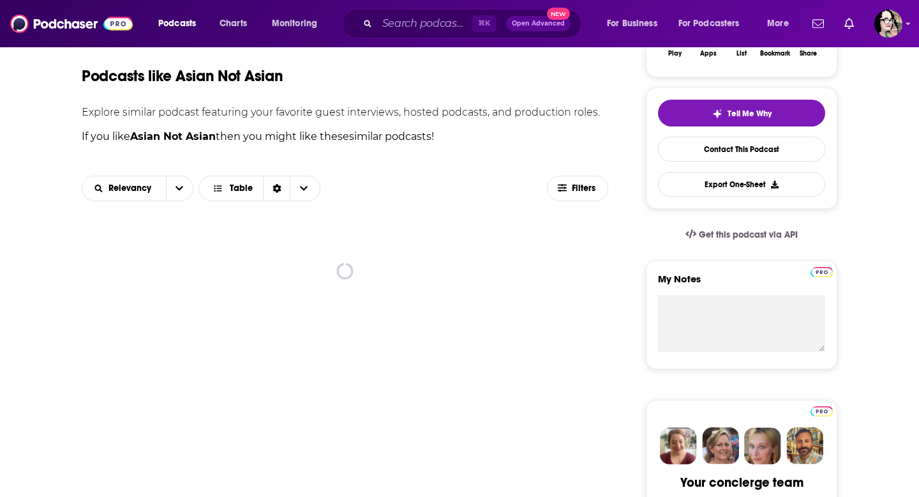
scroll to position [319, 0]
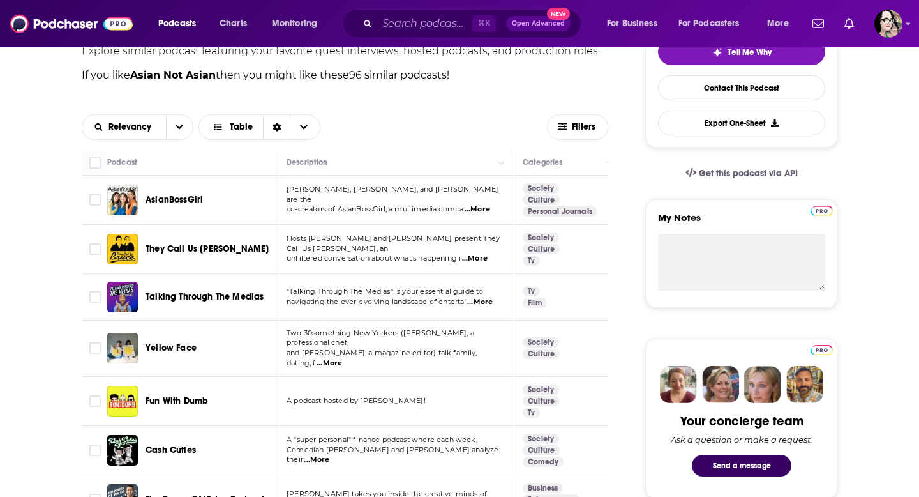
click at [476, 208] on span "...More" at bounding box center [478, 209] width 26 height 10
click at [235, 240] on div "They Call Us [PERSON_NAME]" at bounding box center [212, 249] width 133 height 31
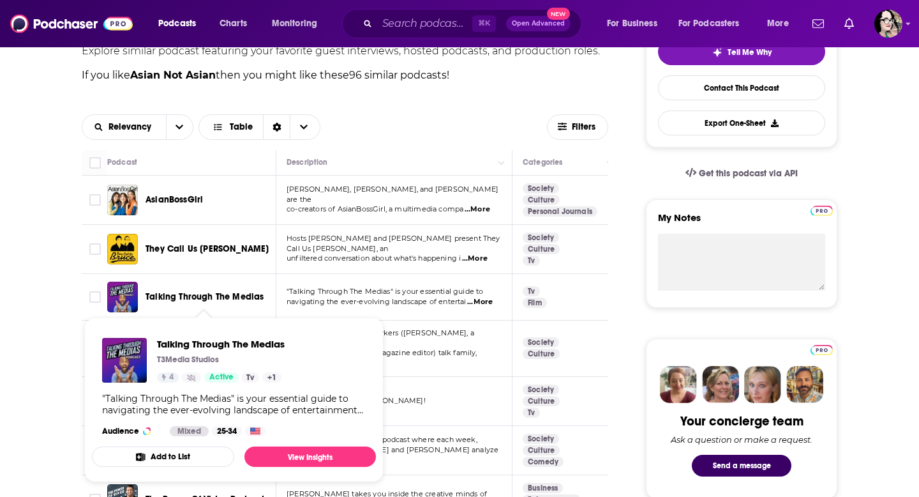
click at [250, 301] on span "Talking Through The Medias" at bounding box center [205, 296] width 118 height 11
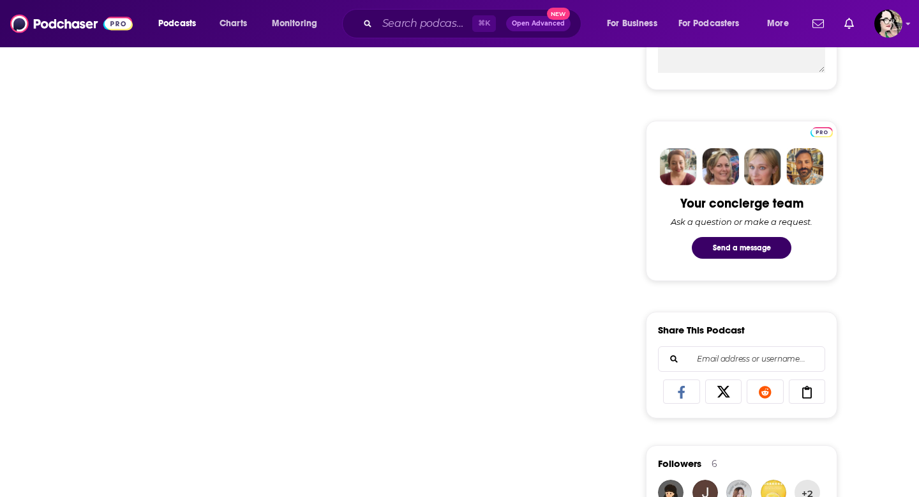
scroll to position [539, 0]
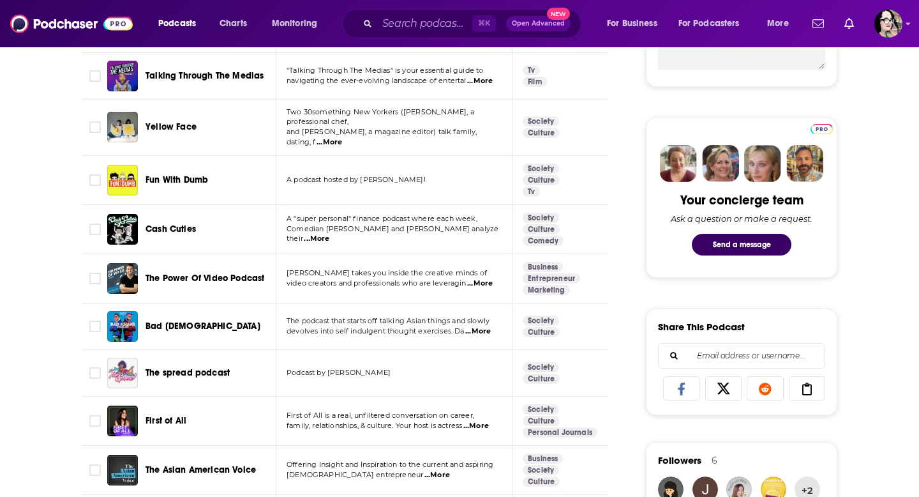
click at [484, 326] on span "...More" at bounding box center [478, 331] width 26 height 10
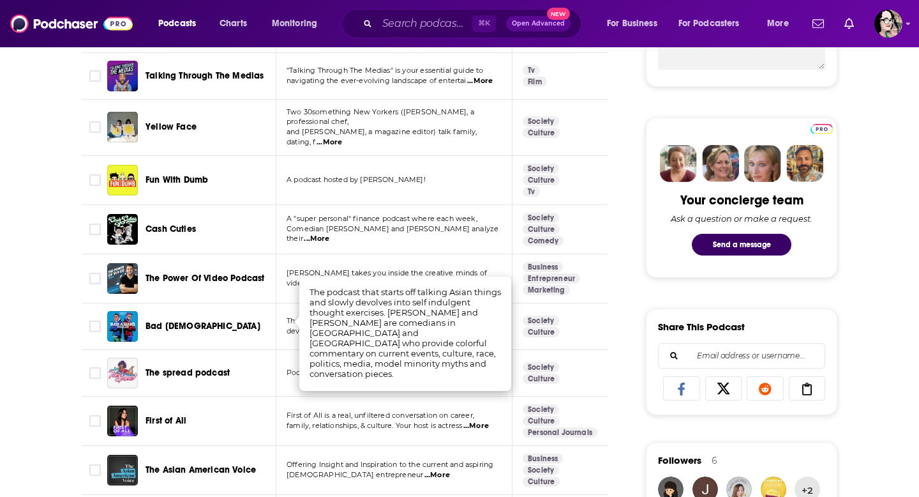
click at [264, 311] on div "Bad Asians" at bounding box center [212, 326] width 133 height 31
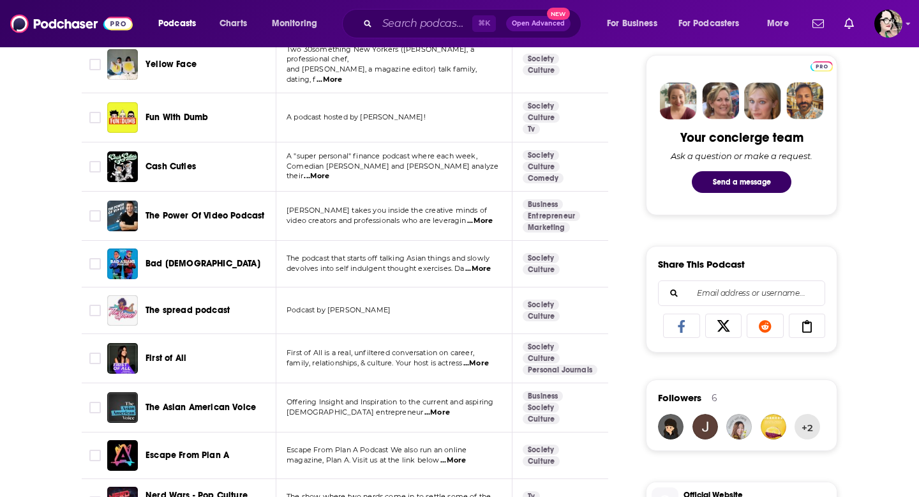
scroll to position [620, 0]
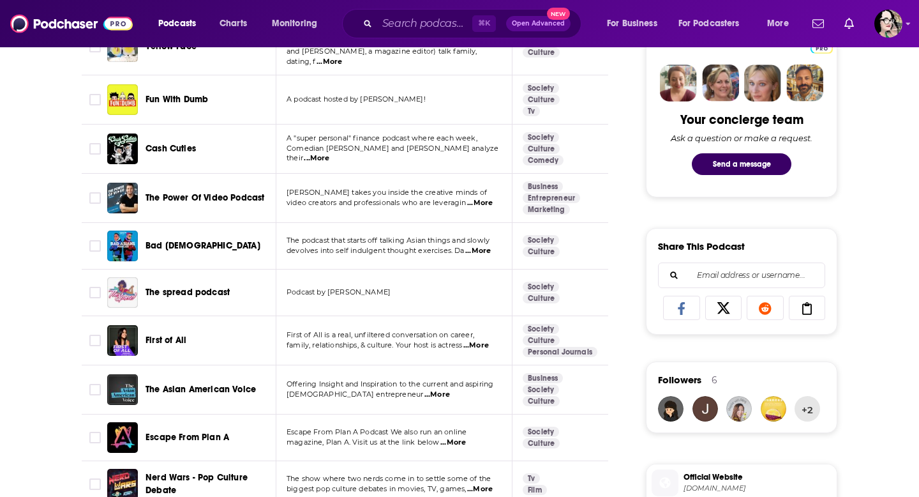
click at [486, 340] on span "...More" at bounding box center [476, 345] width 26 height 10
click at [234, 374] on div "The Asian American Voice" at bounding box center [212, 389] width 133 height 31
click at [230, 384] on span "The Asian American Voice" at bounding box center [201, 389] width 110 height 11
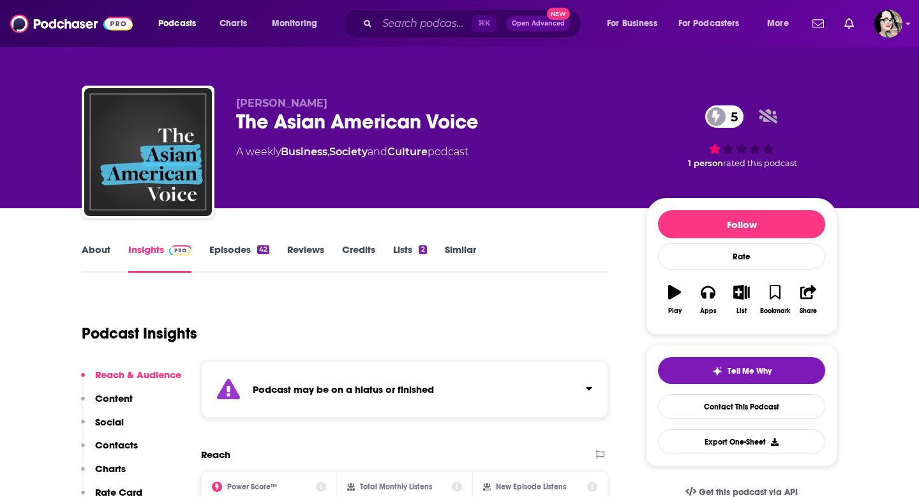
click at [233, 251] on link "Episodes 42" at bounding box center [239, 257] width 60 height 29
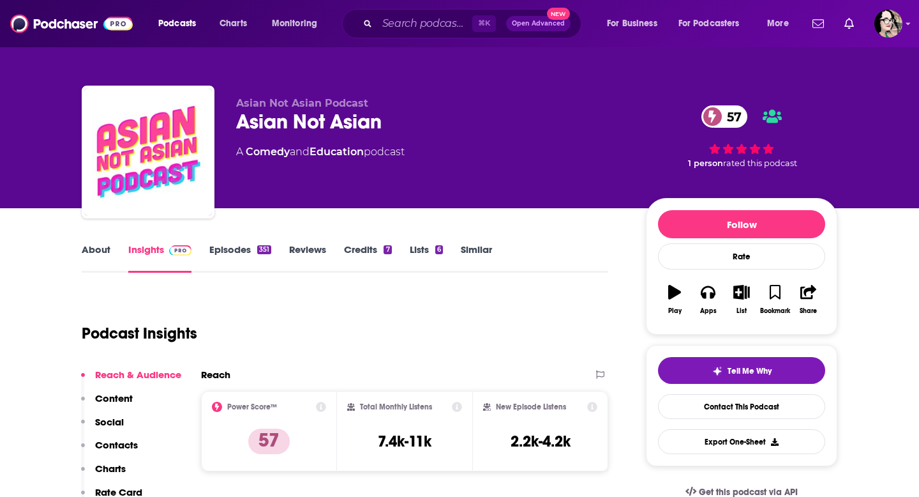
click at [479, 254] on link "Similar" at bounding box center [476, 257] width 31 height 29
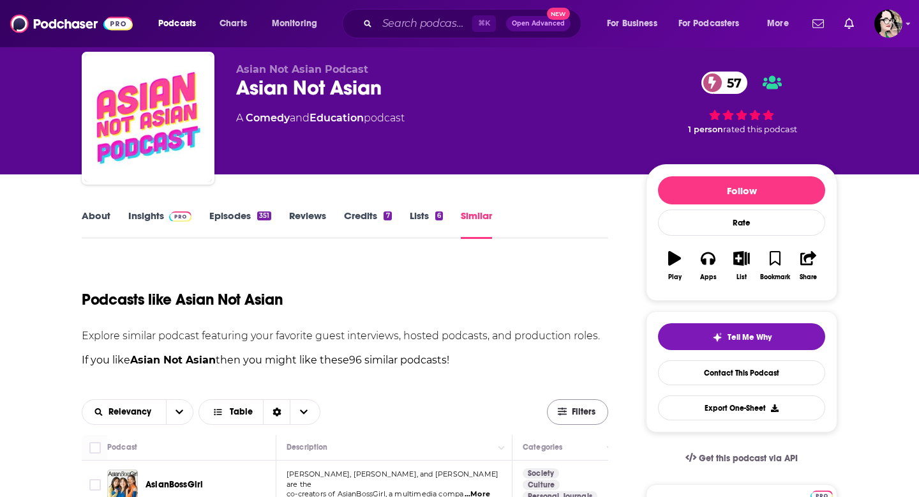
scroll to position [153, 0]
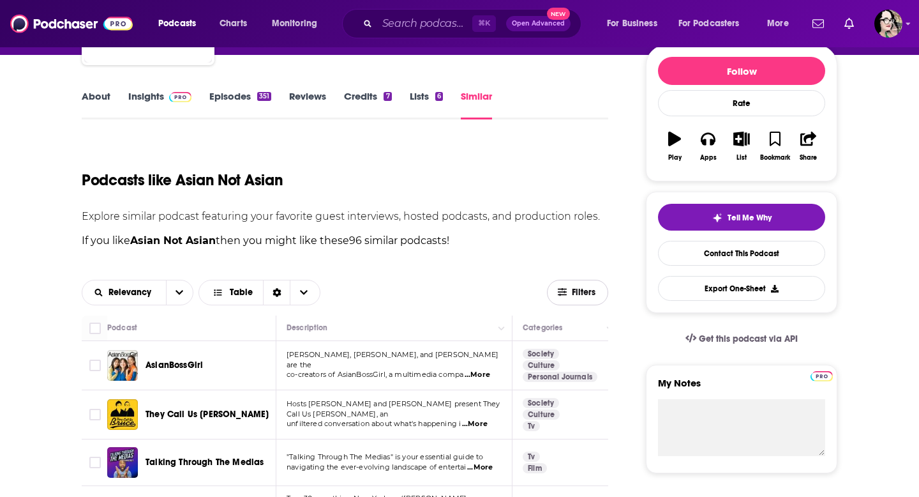
click at [569, 300] on button "Filters" at bounding box center [577, 293] width 61 height 26
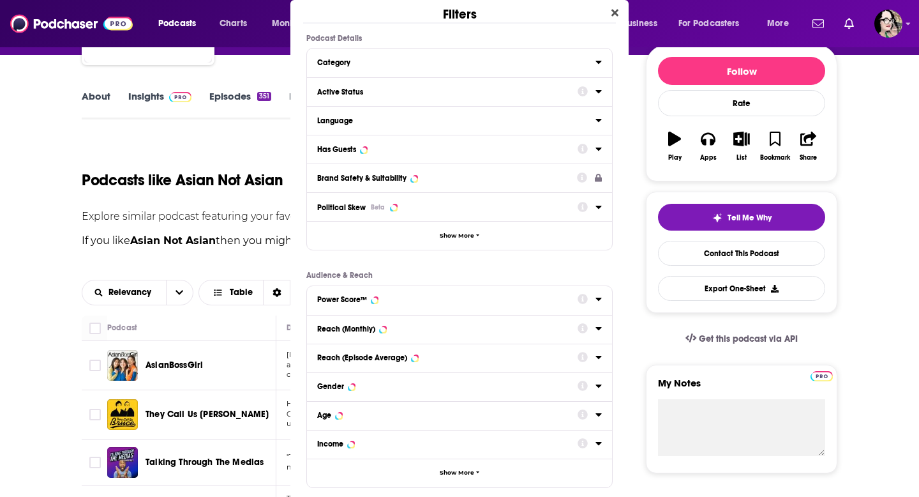
scroll to position [0, 0]
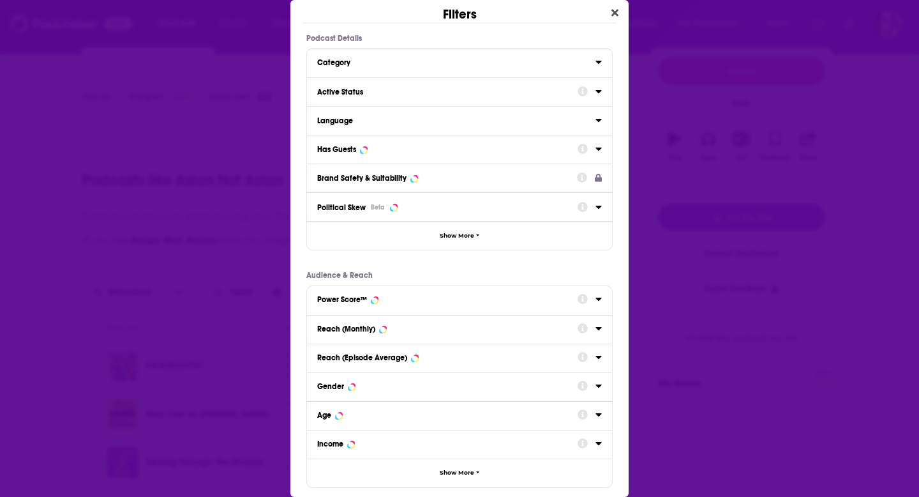
click at [589, 91] on div "Dialog" at bounding box center [590, 91] width 24 height 16
click at [562, 95] on div "Active Status" at bounding box center [443, 91] width 252 height 9
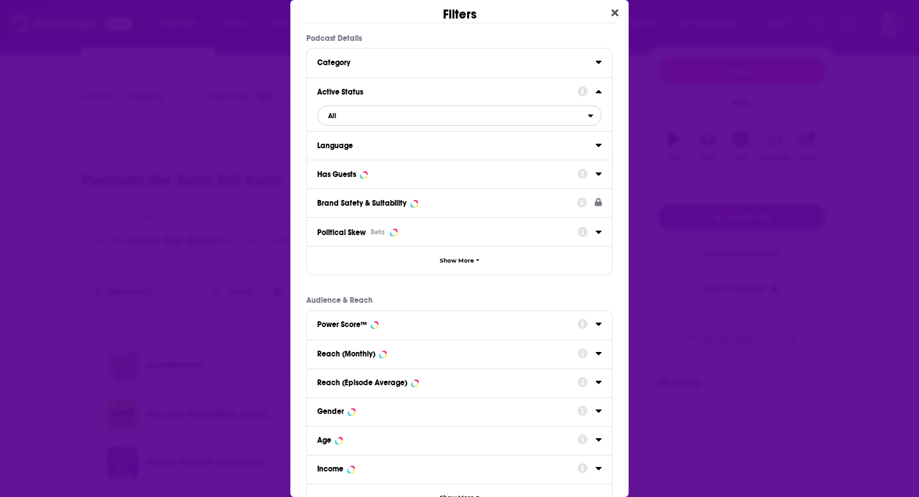
click at [488, 117] on span "All" at bounding box center [453, 115] width 270 height 17
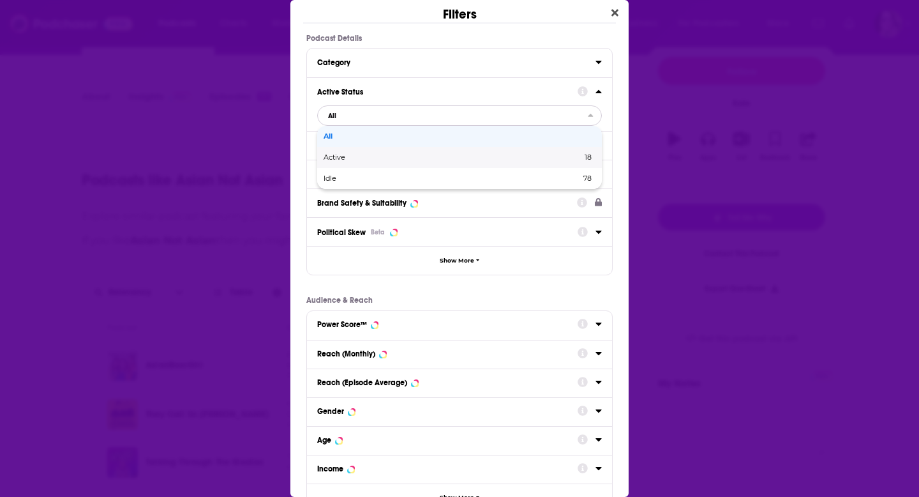
click at [462, 153] on div "Active 18" at bounding box center [459, 157] width 285 height 21
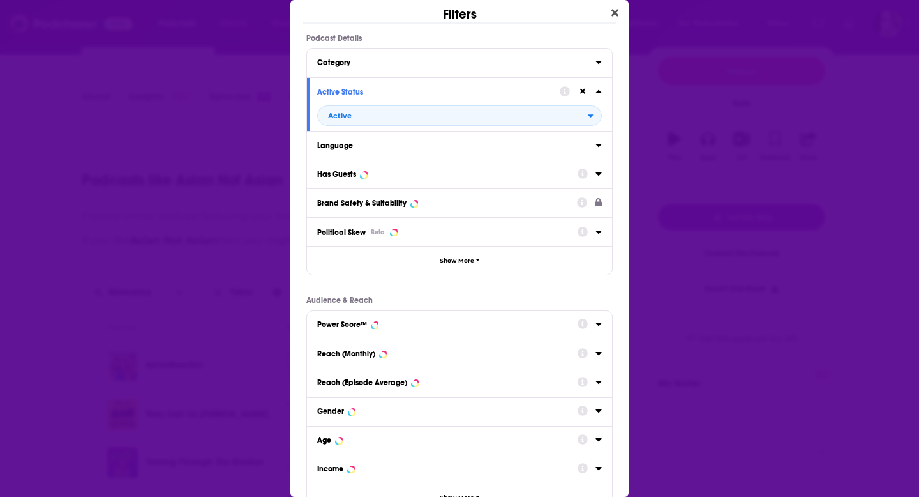
click at [391, 180] on button "Has Guests" at bounding box center [447, 173] width 260 height 16
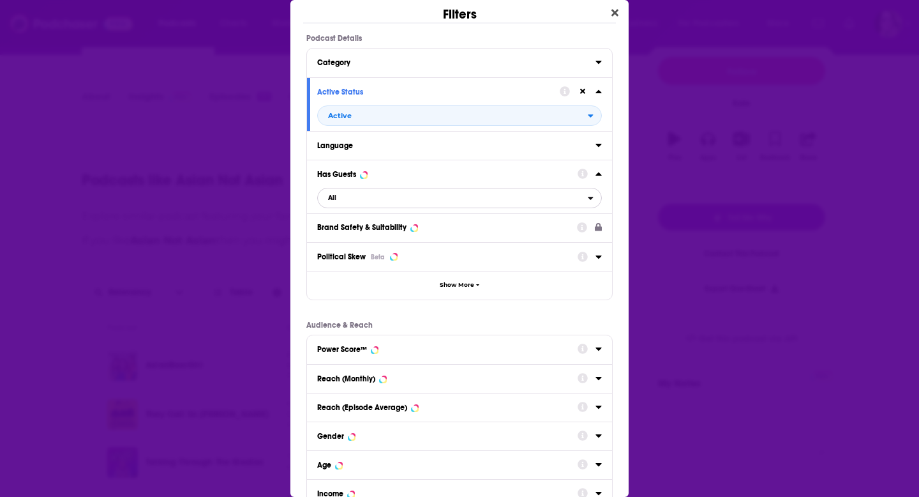
click at [363, 206] on span "All" at bounding box center [453, 198] width 270 height 17
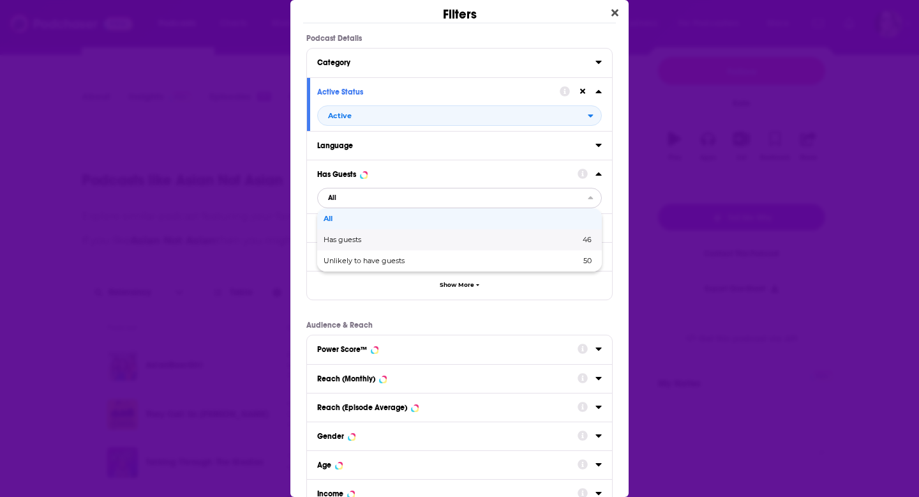
click at [355, 239] on span "Has guests" at bounding box center [397, 239] width 147 height 7
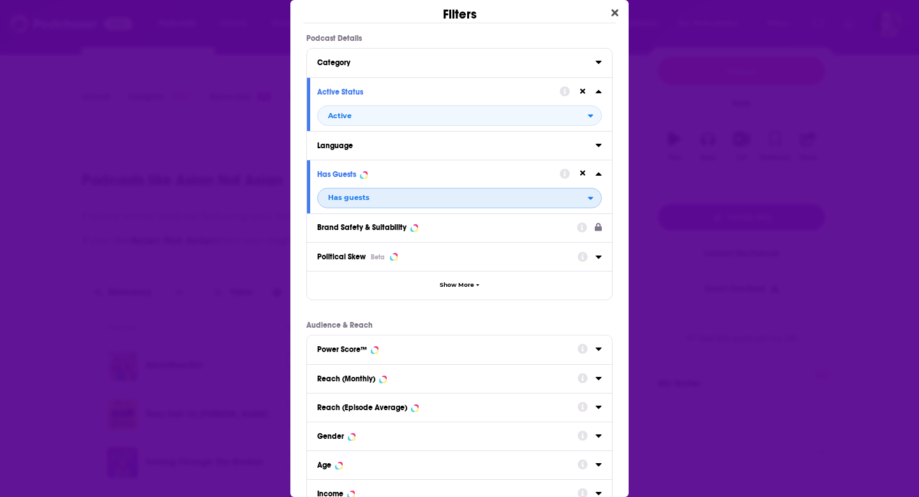
scroll to position [116, 0]
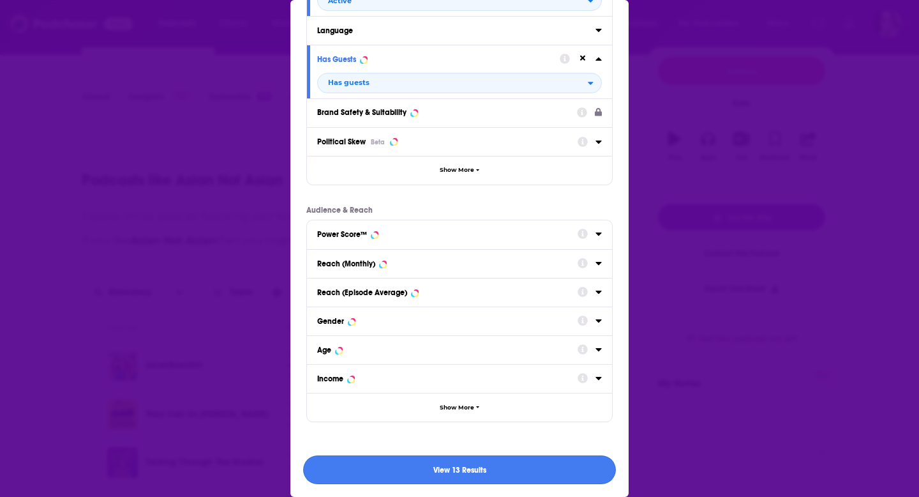
click at [402, 476] on button "View 13 Results" at bounding box center [459, 469] width 313 height 29
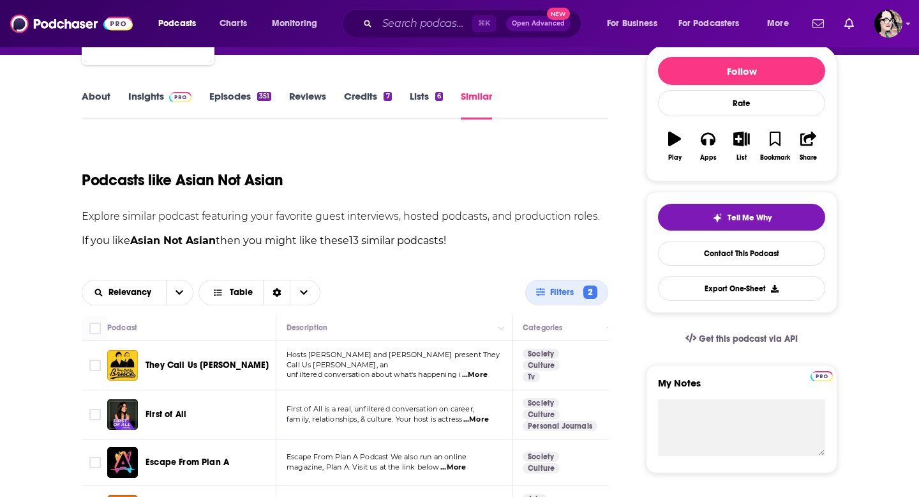
click at [453, 467] on span "...More" at bounding box center [453, 467] width 26 height 10
click at [230, 462] on div "Escape From Plan A" at bounding box center [212, 462] width 133 height 13
click at [199, 462] on span "Escape From Plan A" at bounding box center [188, 461] width 84 height 11
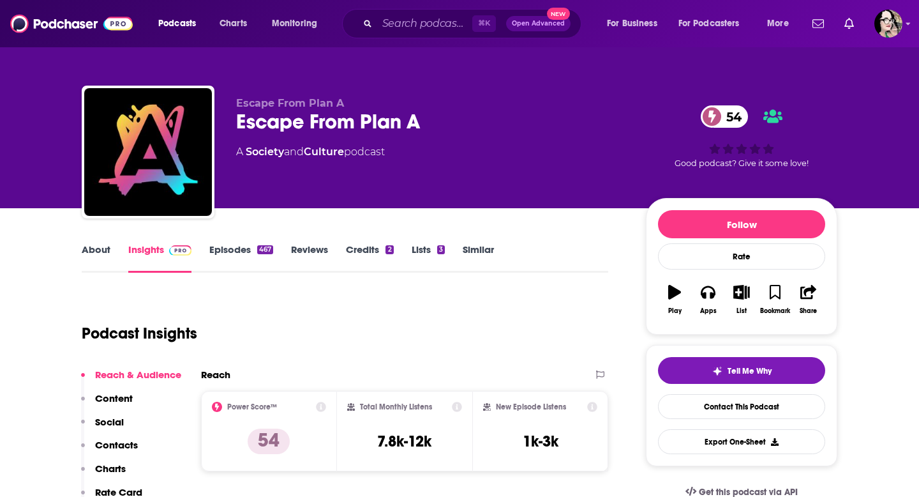
click at [238, 247] on link "Episodes 467" at bounding box center [241, 257] width 64 height 29
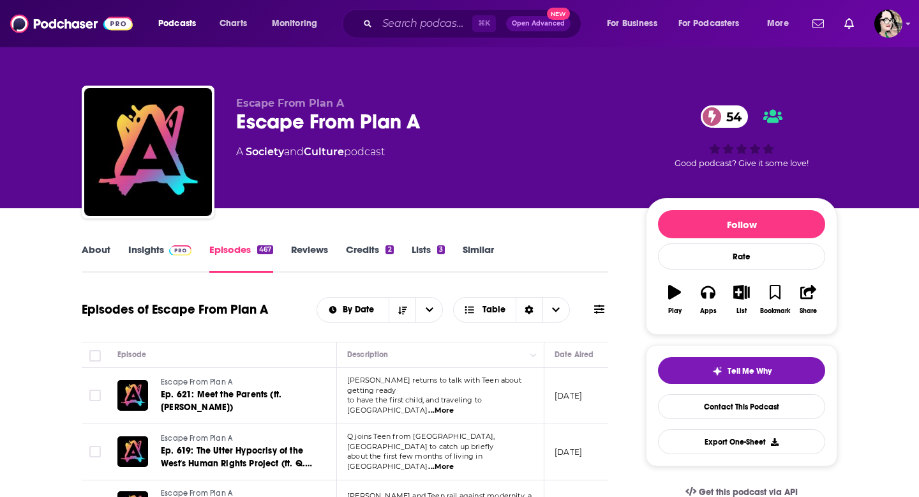
click at [454, 405] on span "...More" at bounding box center [441, 410] width 26 height 10
click at [398, 451] on span "about the first few months of living in Chi" at bounding box center [414, 460] width 135 height 19
click at [454, 462] on span "...More" at bounding box center [441, 467] width 26 height 10
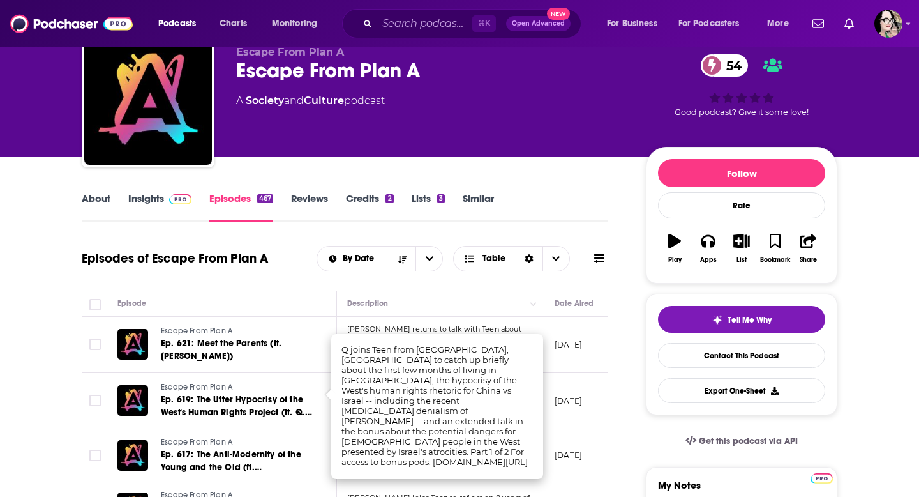
scroll to position [52, 0]
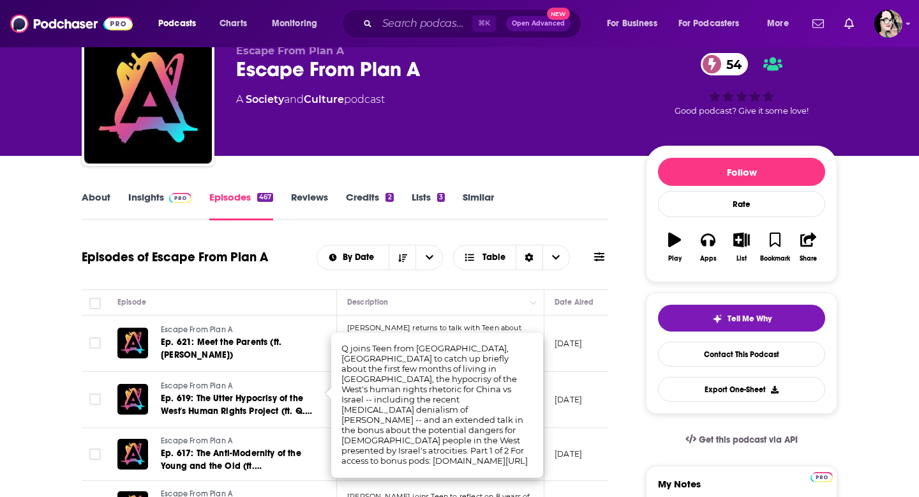
click at [287, 435] on link "Escape From Plan A" at bounding box center [237, 440] width 153 height 11
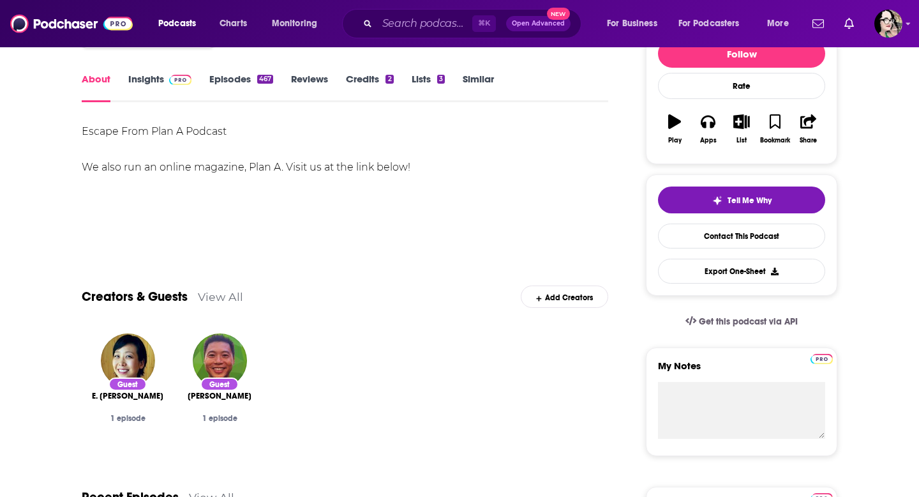
scroll to position [171, 0]
click at [218, 73] on link "Episodes 467" at bounding box center [241, 86] width 64 height 29
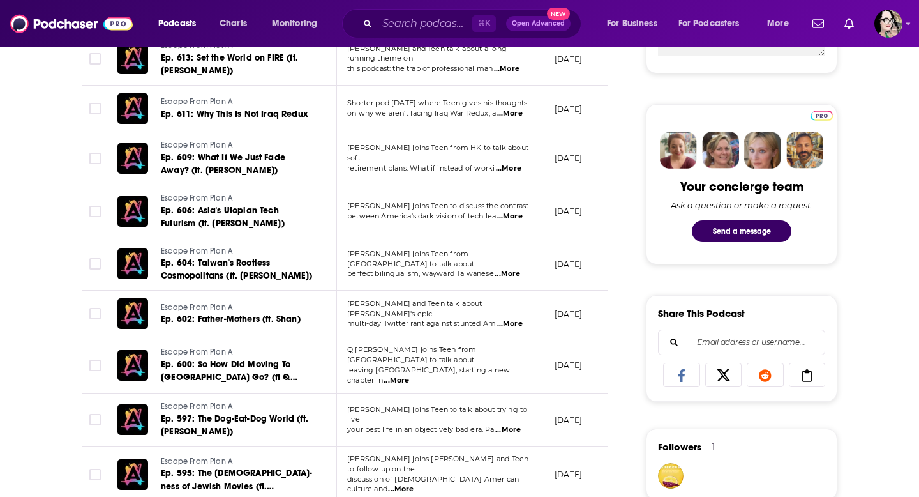
scroll to position [589, 0]
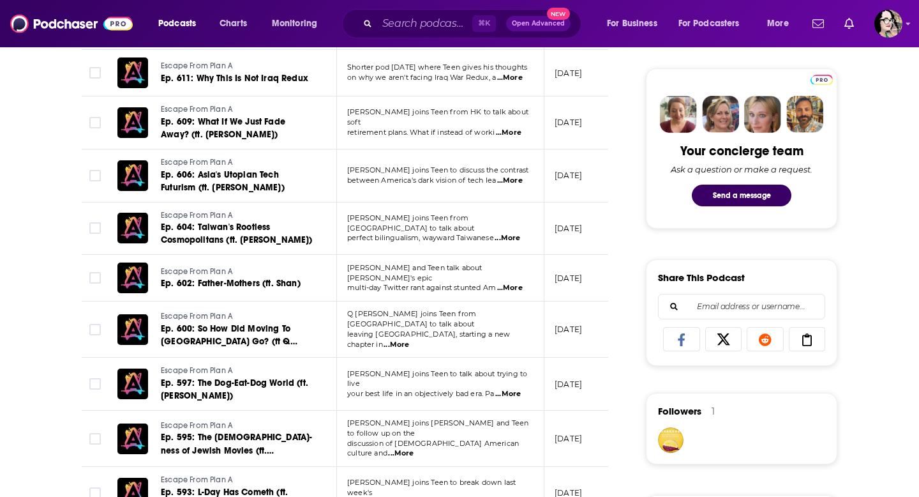
click at [414, 448] on span "...More" at bounding box center [401, 453] width 26 height 10
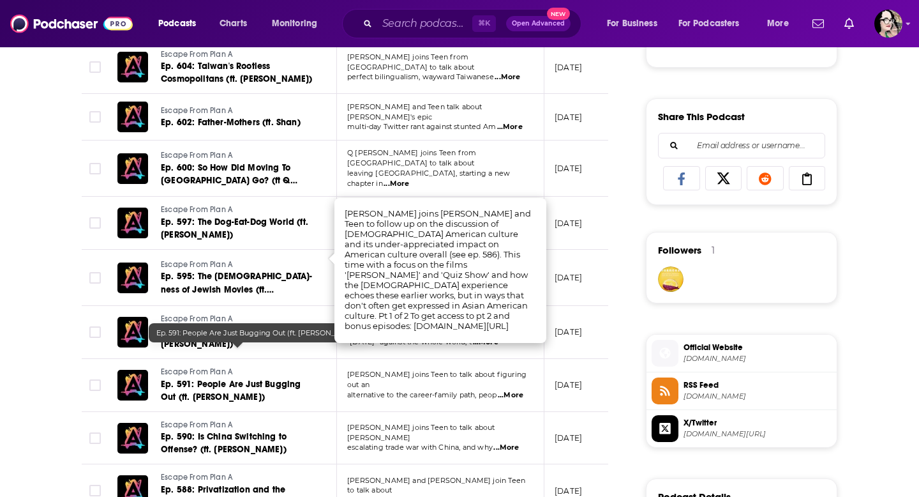
scroll to position [755, 0]
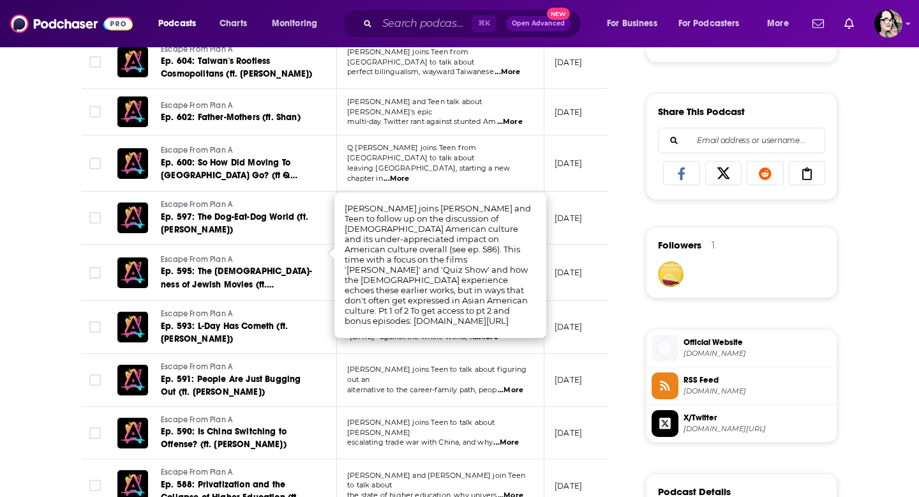
click at [73, 357] on div "About Insights Episodes 467 Reviews Credits 2 Lists 3 Similar Episodes of Escap…" at bounding box center [353, 325] width 585 height 1676
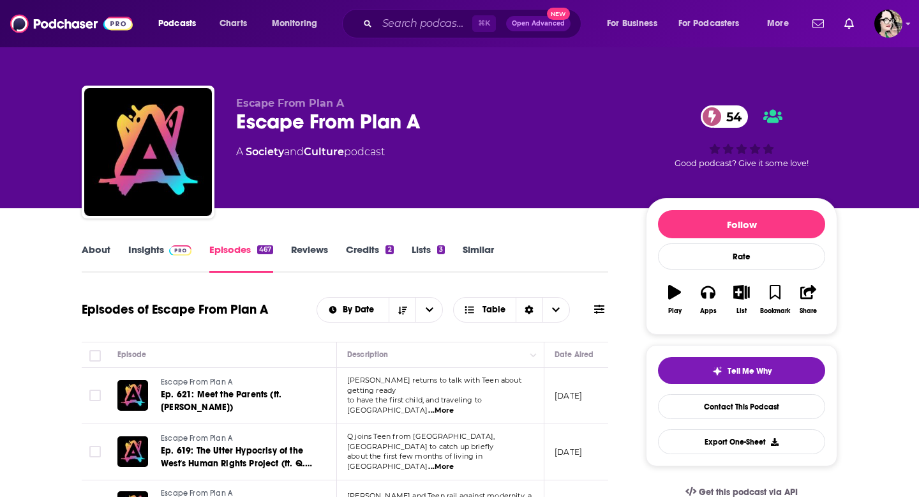
scroll to position [20, 0]
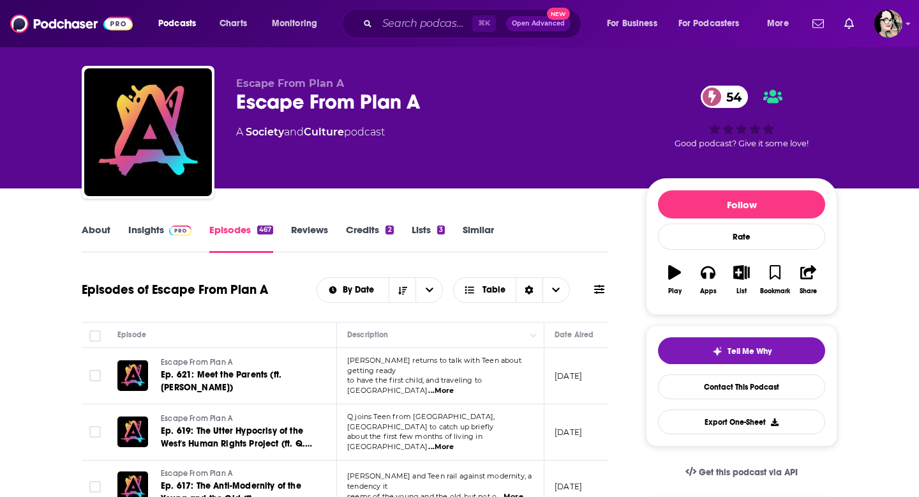
click at [419, 229] on link "Lists 3" at bounding box center [428, 237] width 33 height 29
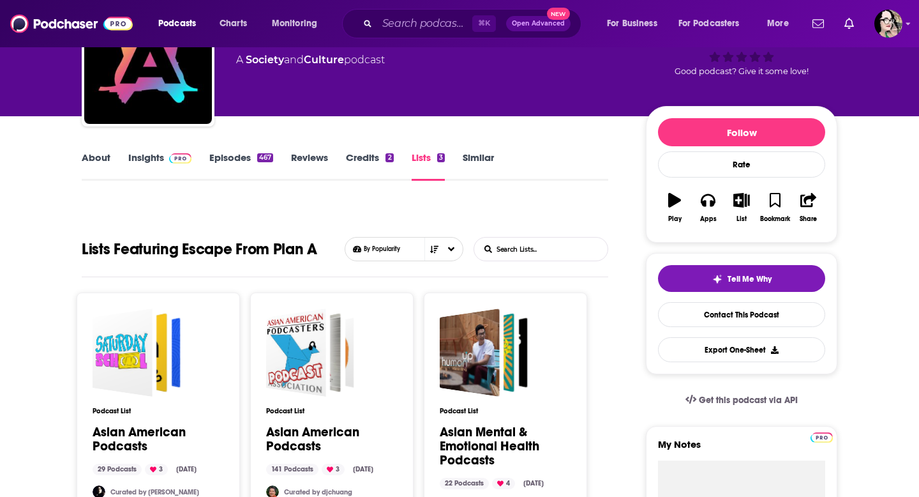
scroll to position [147, 0]
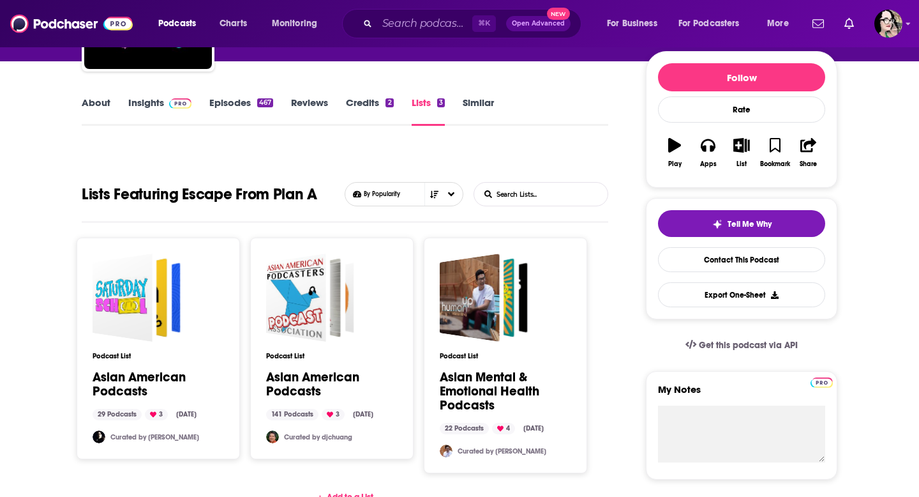
click at [304, 395] on link "Asian American Podcasts" at bounding box center [332, 384] width 132 height 28
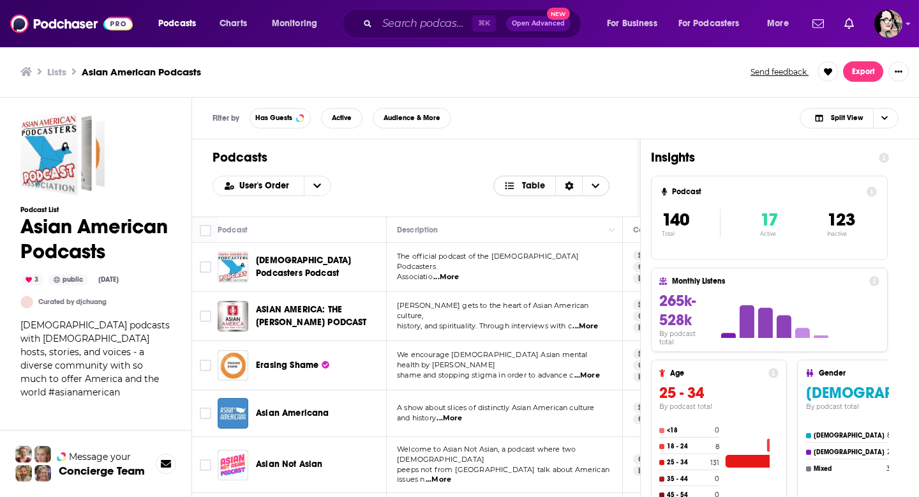
click at [603, 186] on span "Choose View" at bounding box center [595, 185] width 27 height 19
click at [568, 190] on div "Sort Direction" at bounding box center [568, 185] width 27 height 19
click at [530, 187] on span "Table" at bounding box center [533, 185] width 23 height 9
click at [533, 192] on span "Table" at bounding box center [525, 186] width 62 height 22
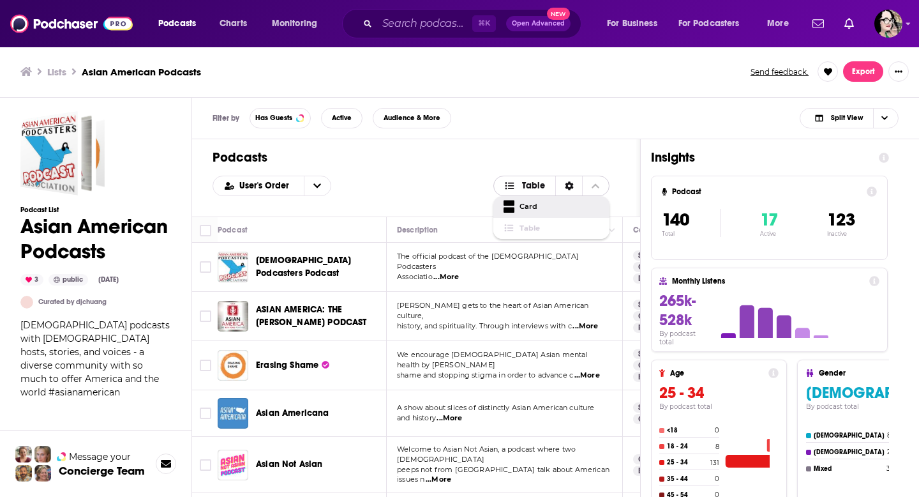
click at [529, 208] on span "Card" at bounding box center [560, 206] width 80 height 7
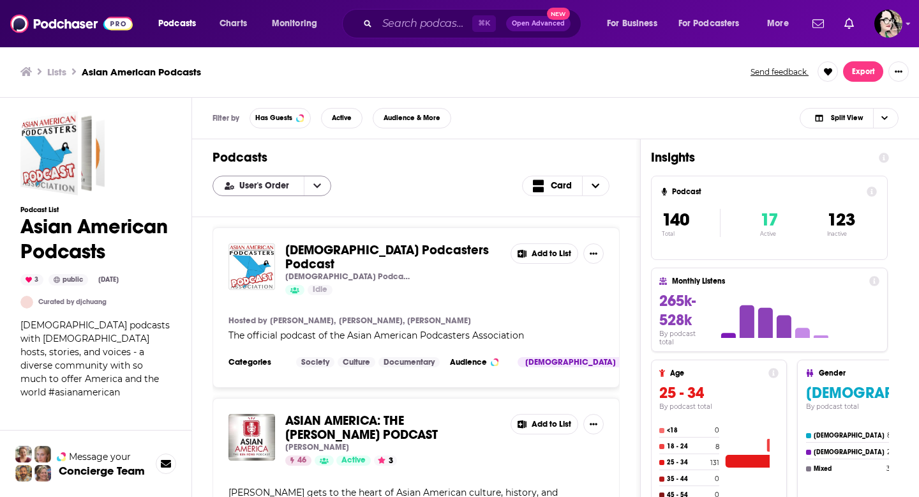
click at [304, 185] on button "open menu" at bounding box center [317, 185] width 27 height 19
click at [271, 247] on span "Power Score" at bounding box center [280, 249] width 82 height 7
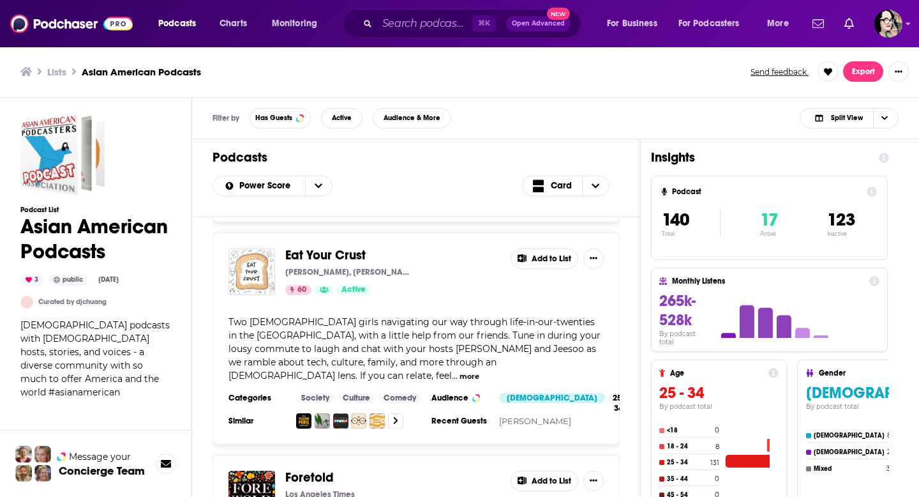
scroll to position [239, 3]
click at [332, 263] on span "Eat Your Crust" at bounding box center [323, 255] width 80 height 16
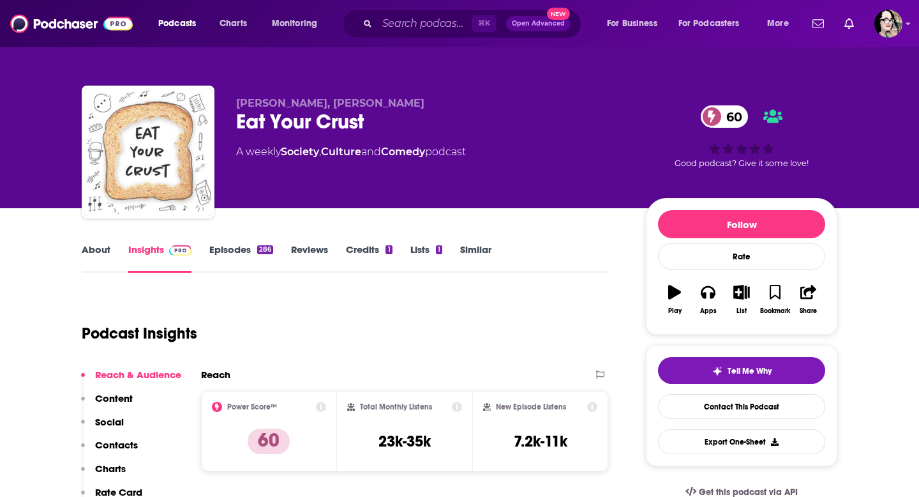
click at [237, 245] on link "Episodes 286" at bounding box center [241, 257] width 64 height 29
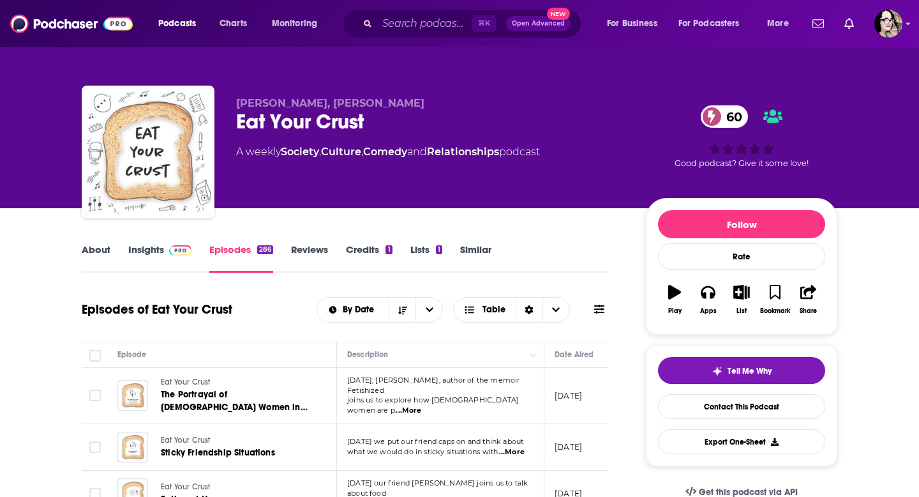
click at [98, 246] on link "About" at bounding box center [96, 257] width 29 height 29
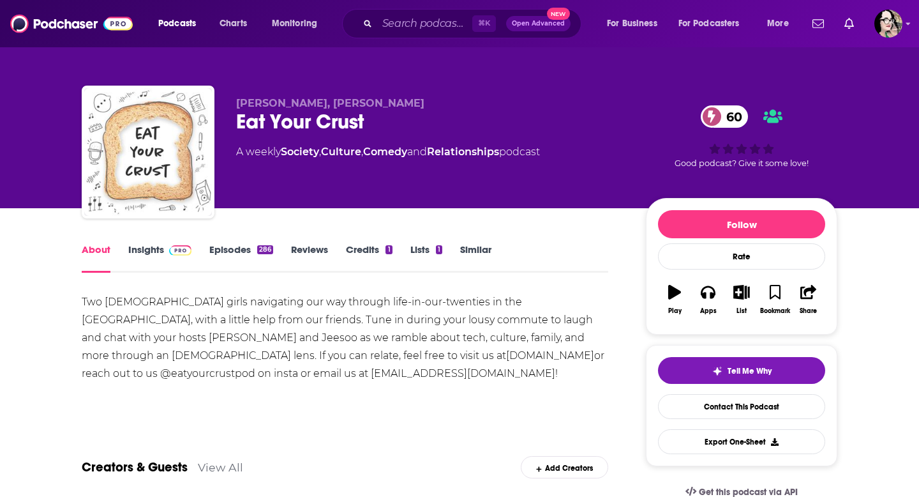
click at [139, 247] on link "Insights" at bounding box center [159, 257] width 63 height 29
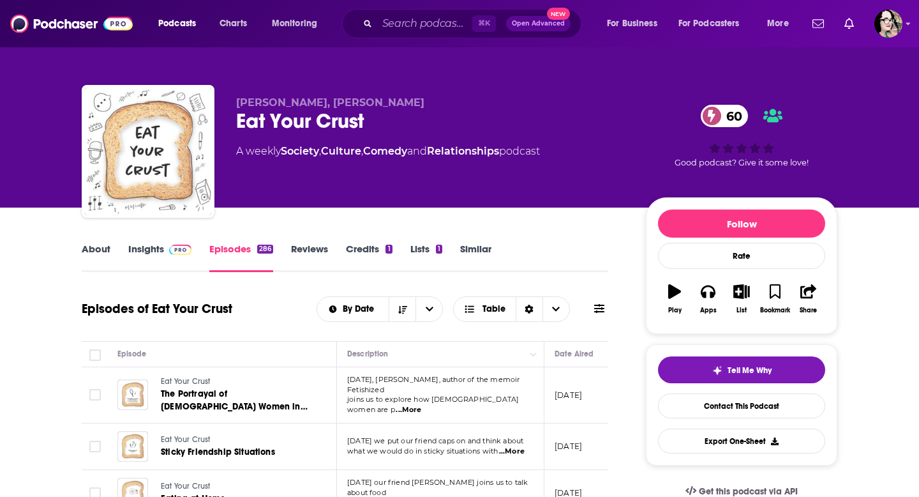
scroll to position [2, 0]
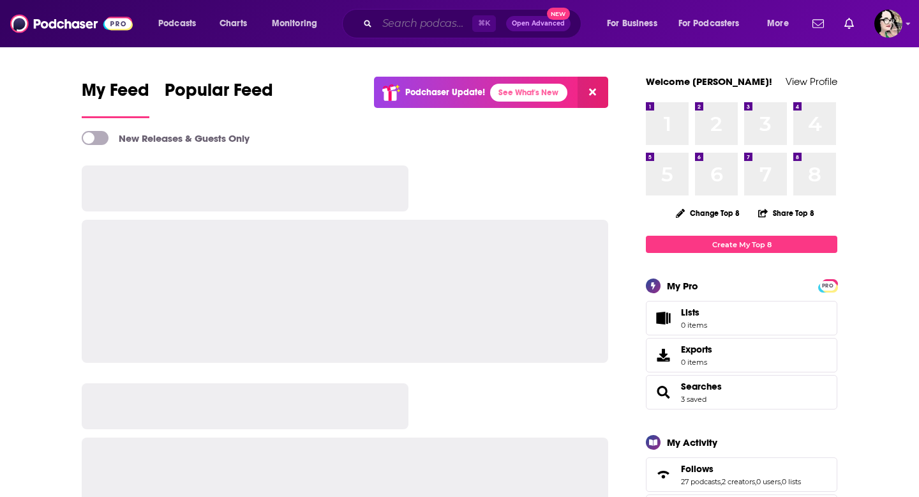
click at [385, 26] on input "Search podcasts, credits, & more..." at bounding box center [424, 23] width 95 height 20
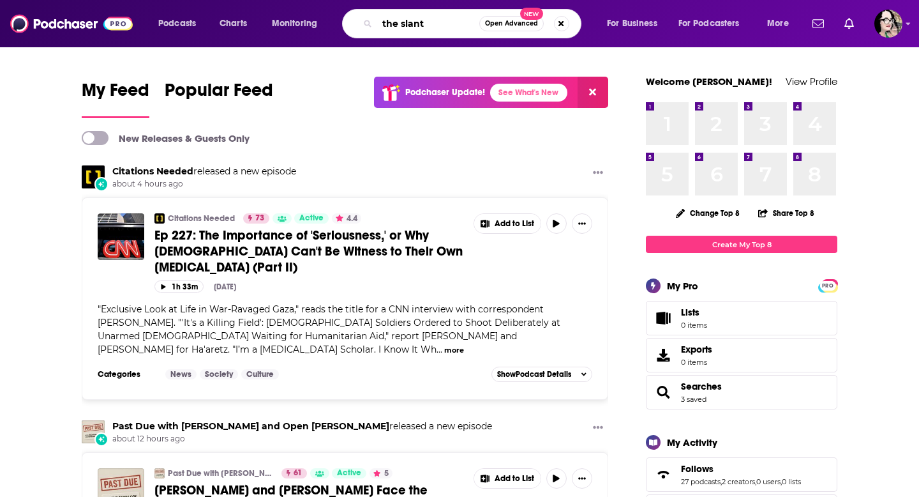
type input "the slant"
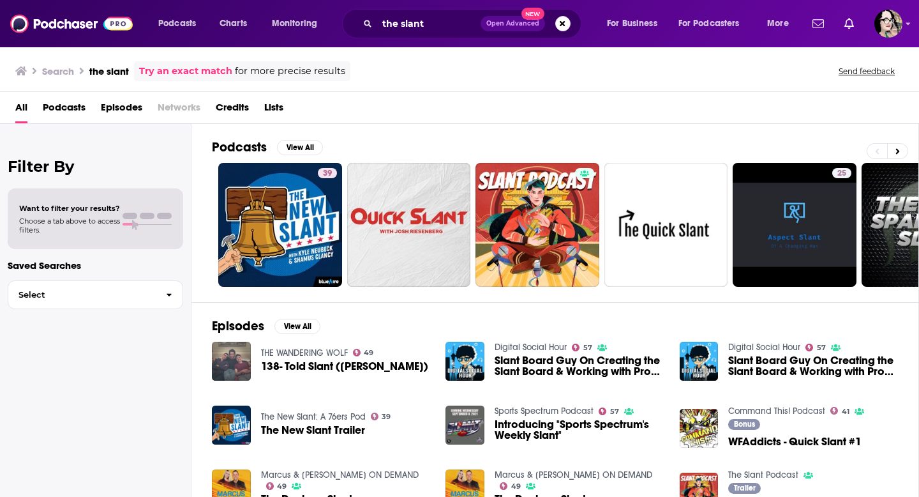
click at [78, 109] on span "Podcasts" at bounding box center [64, 110] width 43 height 26
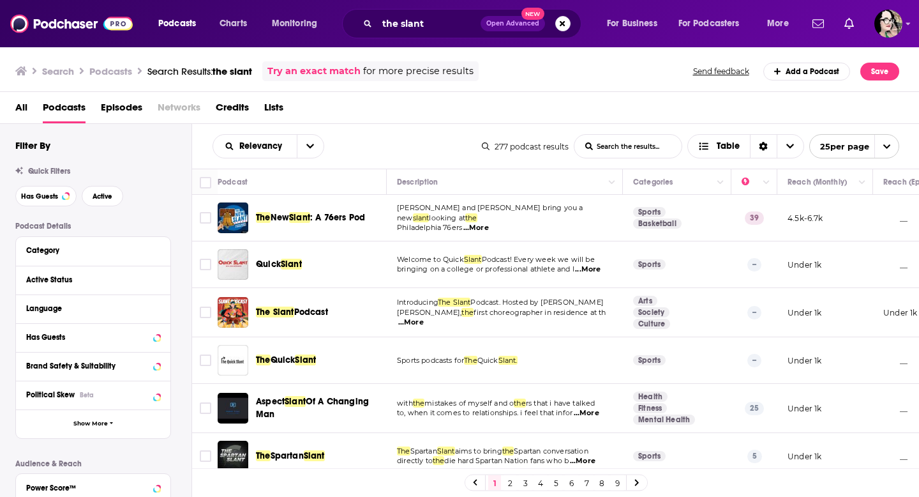
click at [317, 309] on div "Podcasts Charts Monitoring the slant Open Advanced New For Business For Podcast…" at bounding box center [459, 248] width 919 height 497
click at [610, 313] on p "Burgess, the first choreographer in residence at th ...More" at bounding box center [504, 318] width 215 height 20
click at [300, 315] on span "Podcast" at bounding box center [311, 311] width 34 height 11
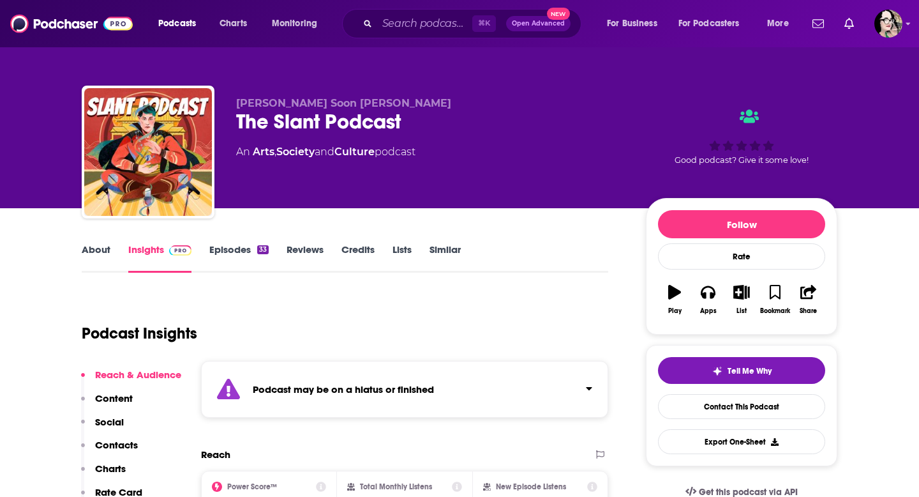
click at [93, 252] on link "About" at bounding box center [96, 257] width 29 height 29
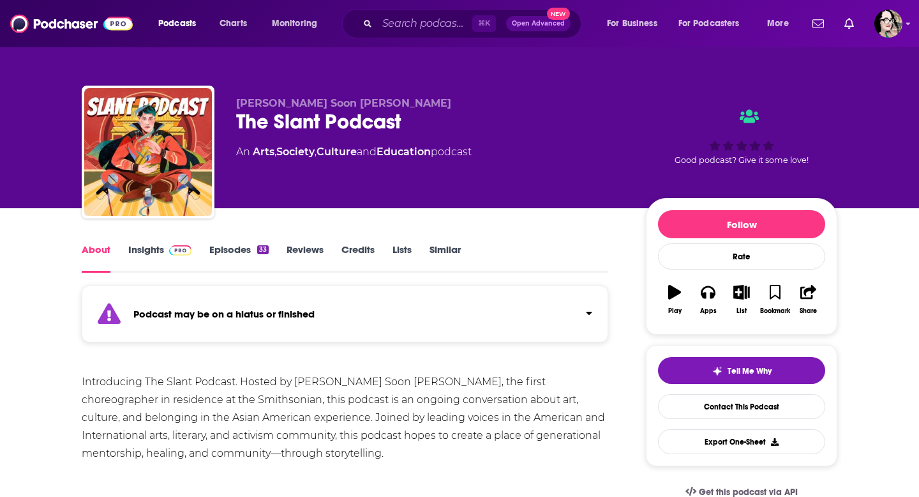
click at [158, 252] on link "Insights" at bounding box center [159, 257] width 63 height 29
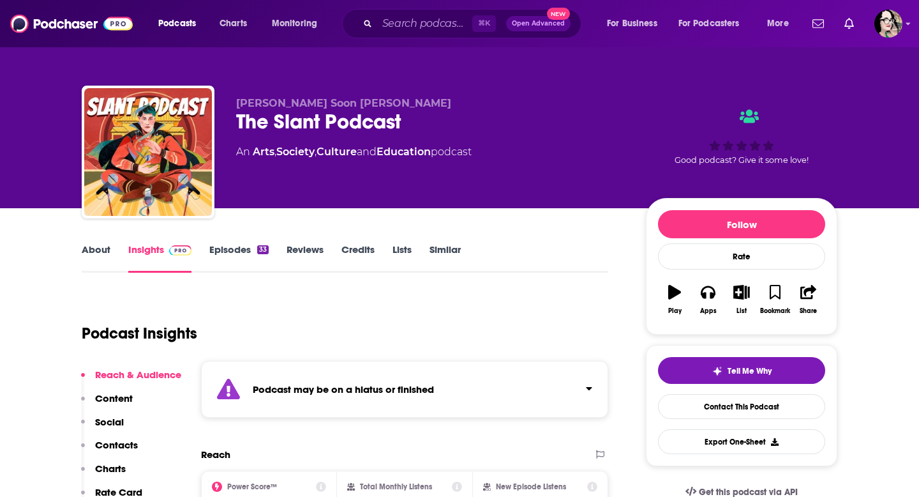
click at [222, 250] on link "Episodes 33" at bounding box center [238, 257] width 59 height 29
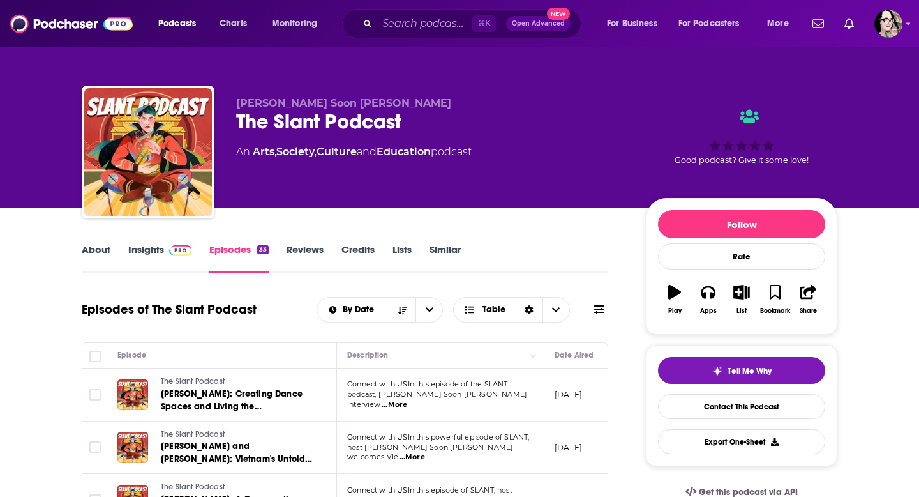
click at [407, 400] on span "...More" at bounding box center [395, 405] width 26 height 10
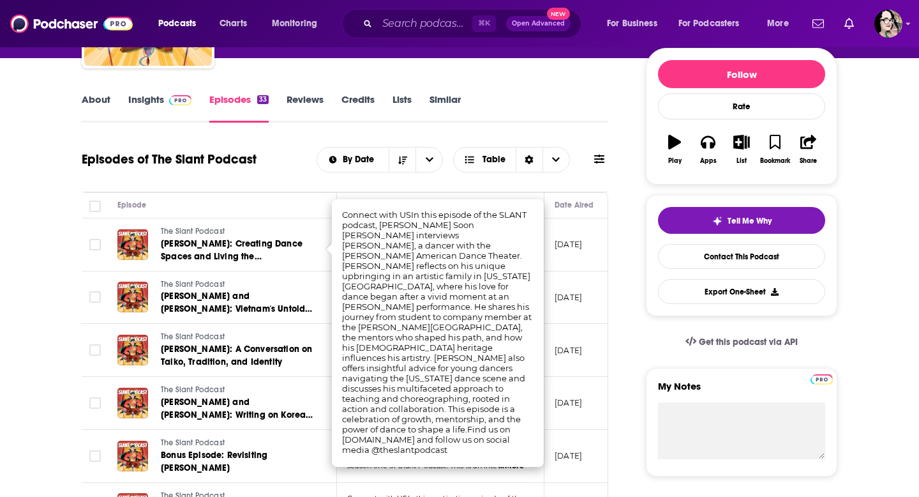
scroll to position [122, 0]
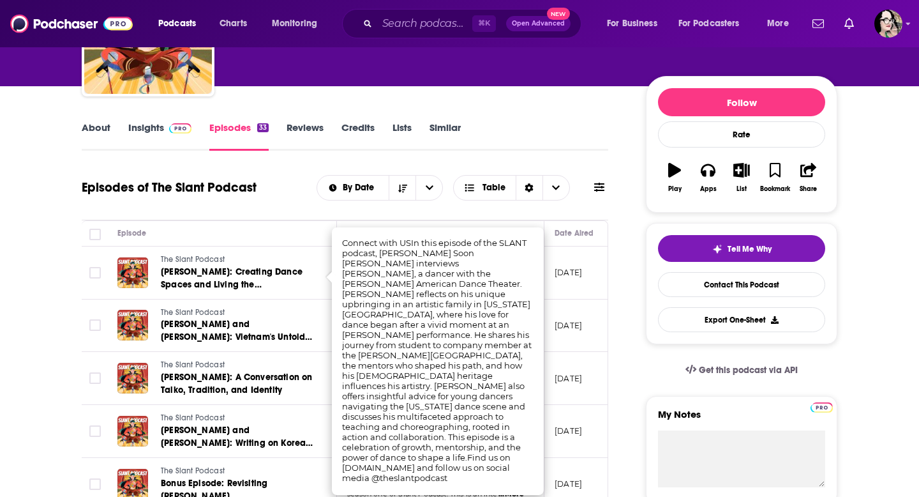
click at [149, 127] on link "Insights" at bounding box center [159, 135] width 63 height 29
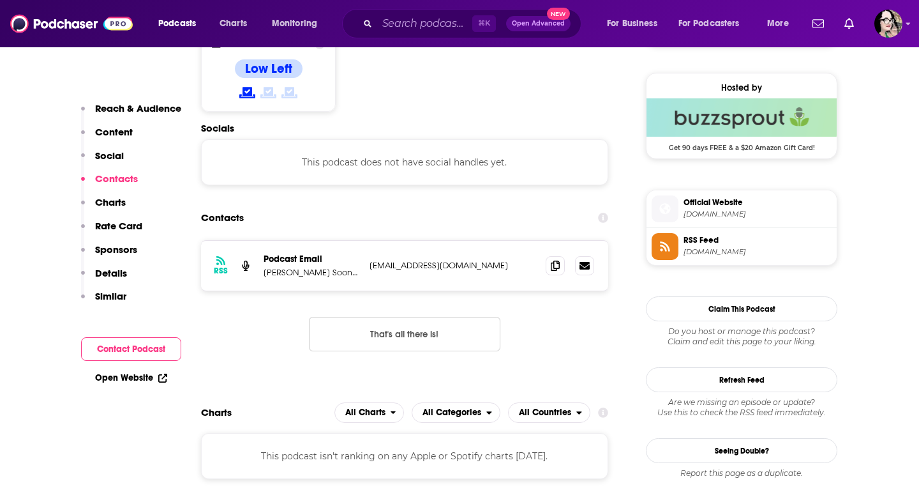
scroll to position [909, 0]
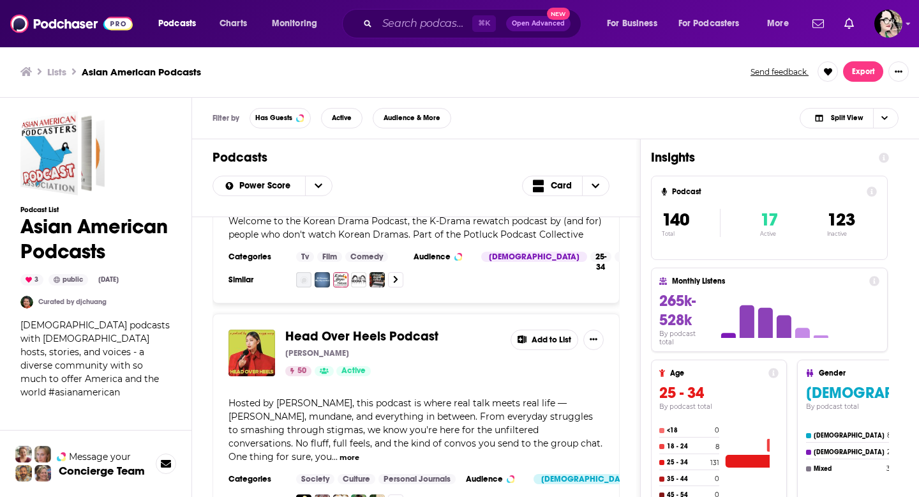
scroll to position [1637, 0]
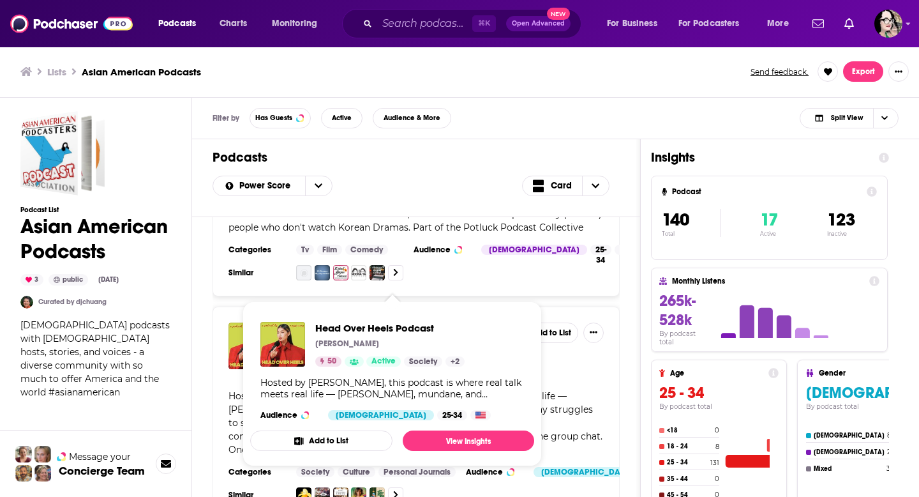
click at [378, 321] on span "Head Over Heels Podcast" at bounding box center [361, 329] width 153 height 16
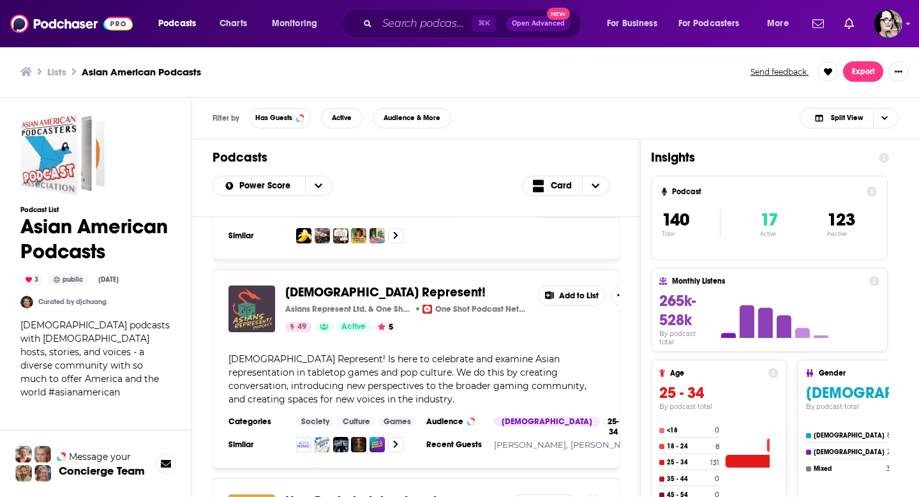
scroll to position [1874, 0]
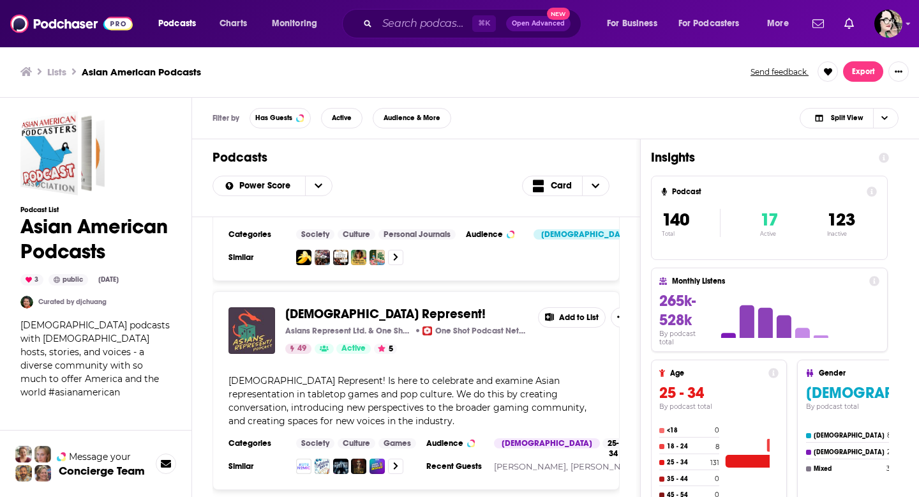
click at [317, 306] on span "[DEMOGRAPHIC_DATA] Represent!" at bounding box center [385, 314] width 200 height 16
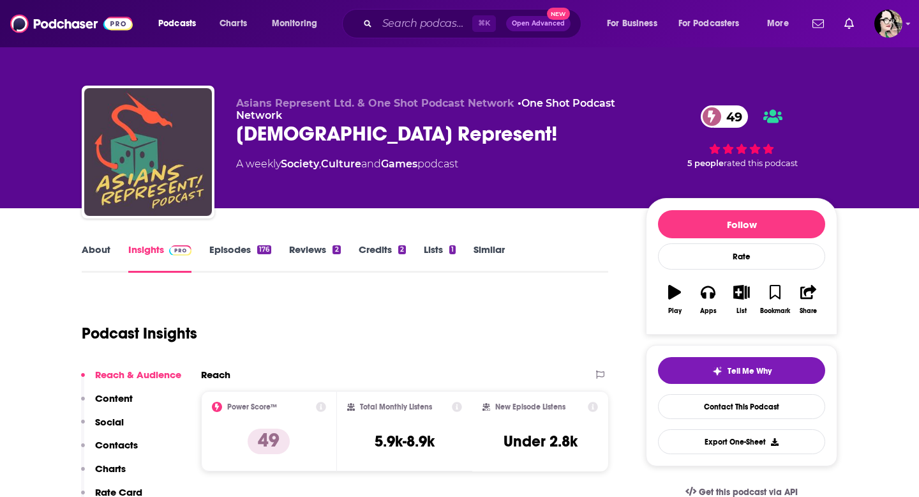
scroll to position [1, 0]
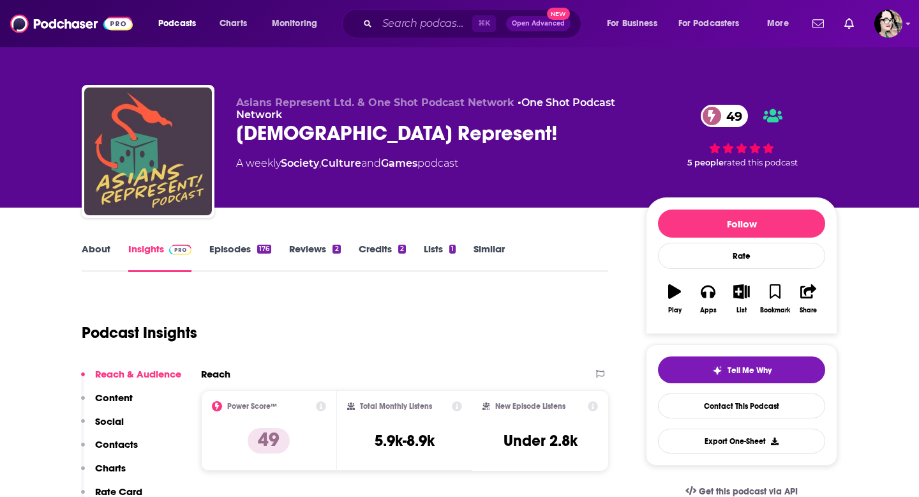
click at [235, 248] on link "Episodes 176" at bounding box center [240, 257] width 62 height 29
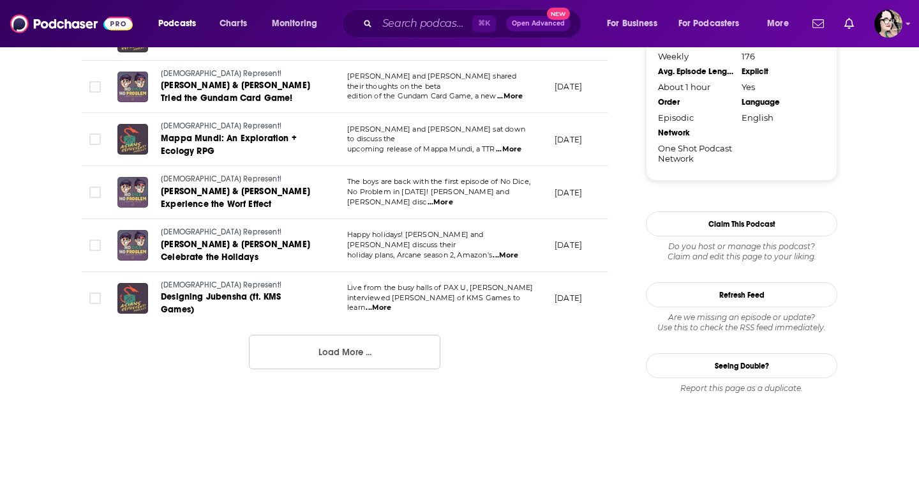
scroll to position [1367, 0]
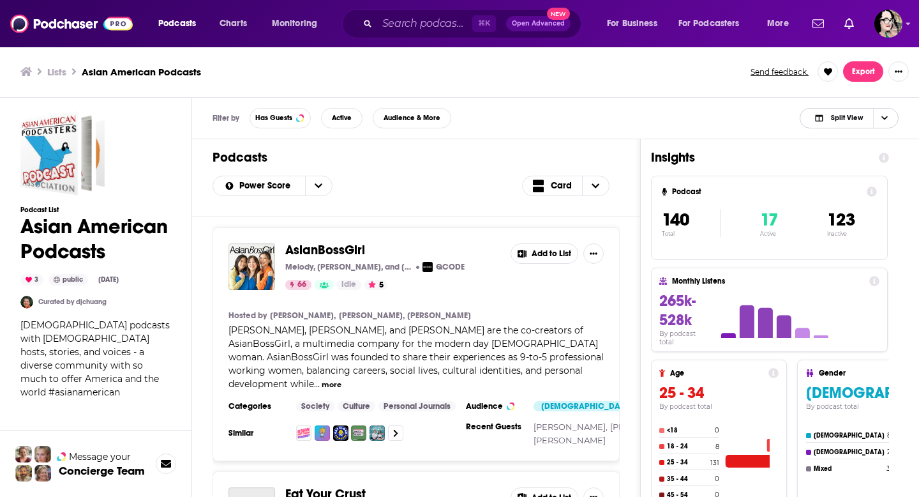
click at [848, 111] on span "Split View" at bounding box center [839, 118] width 70 height 18
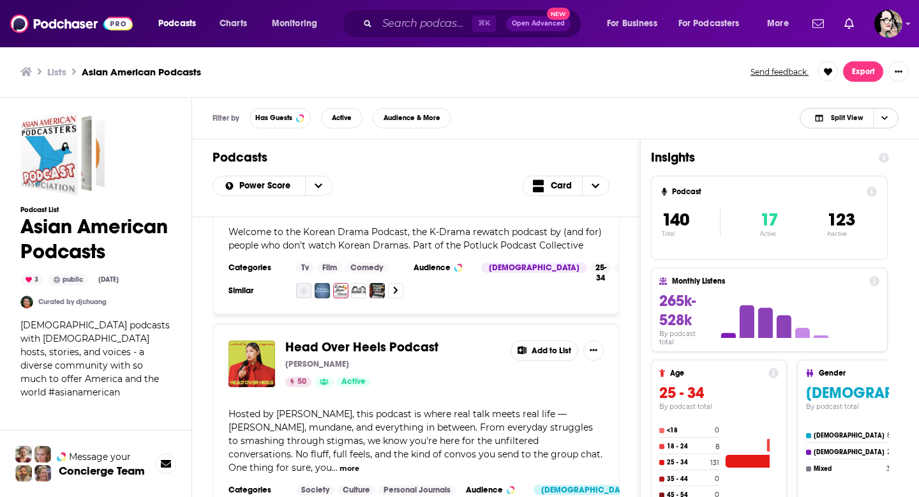
scroll to position [1621, 0]
click at [500, 338] on div "Head Over Heels Podcast [PERSON_NAME] 50 Active Add to List Hosted by [PERSON_N…" at bounding box center [414, 430] width 407 height 212
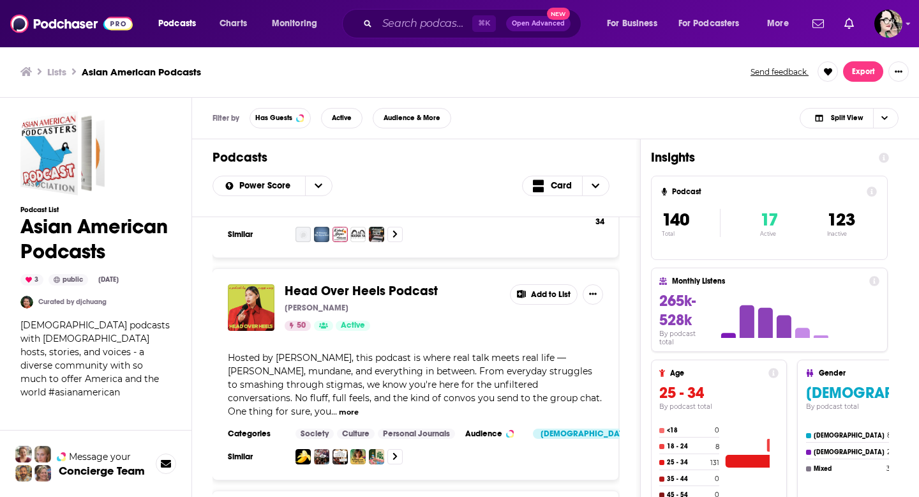
click at [388, 284] on div "Head Over Heels Podcast [PERSON_NAME] 50 Active" at bounding box center [392, 307] width 215 height 47
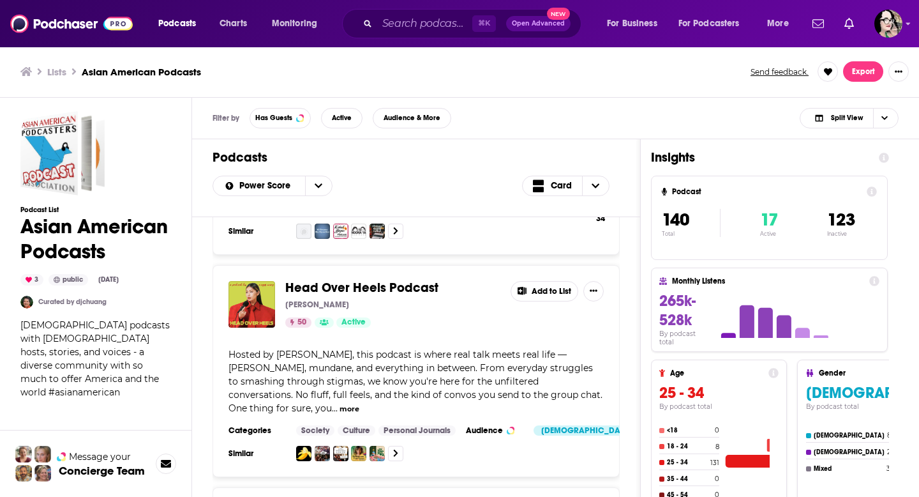
scroll to position [1680, 0]
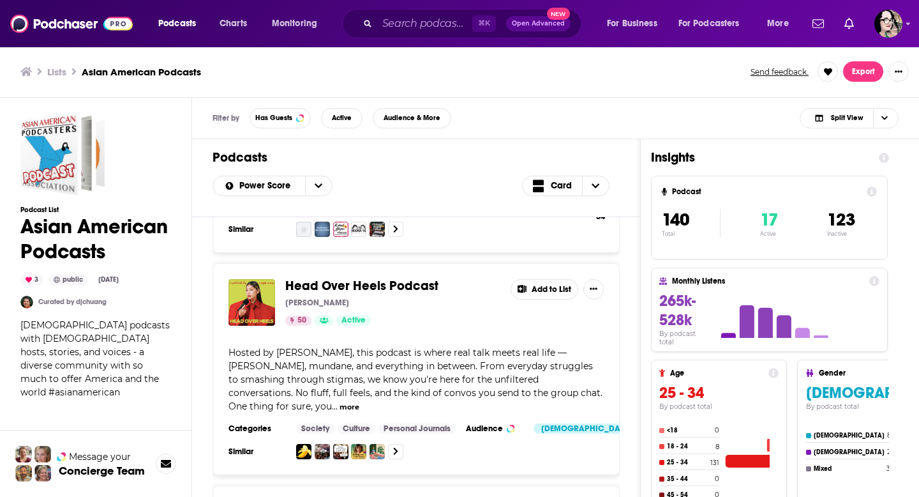
click at [387, 278] on span "Head Over Heels Podcast" at bounding box center [361, 286] width 153 height 16
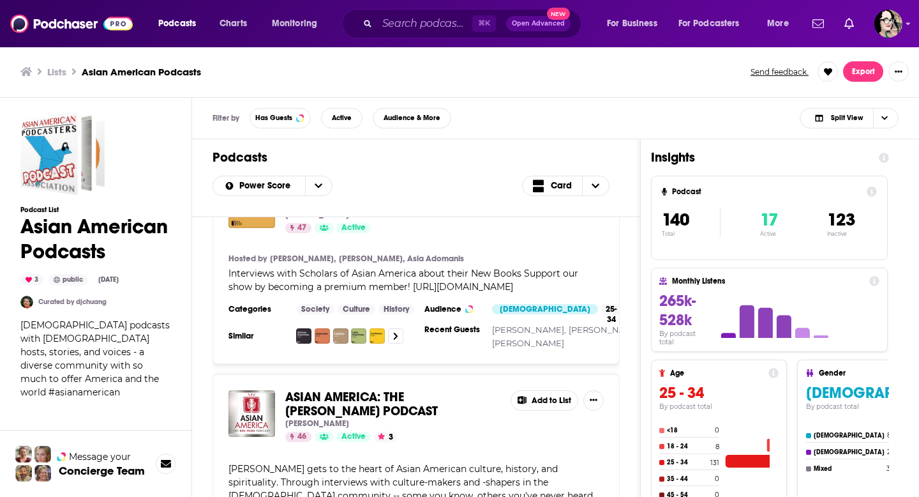
scroll to position [2280, 0]
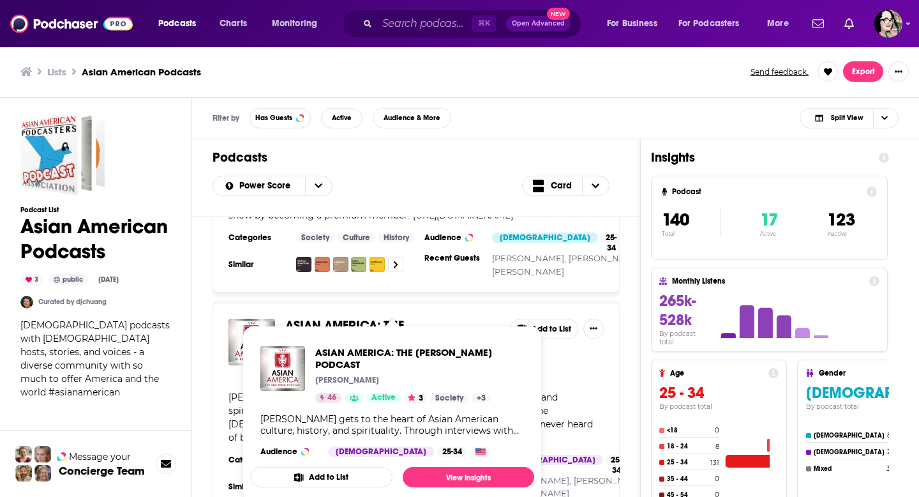
click at [414, 319] on link "ASIAN AMERICA: THE [PERSON_NAME] PODCAST" at bounding box center [392, 333] width 215 height 28
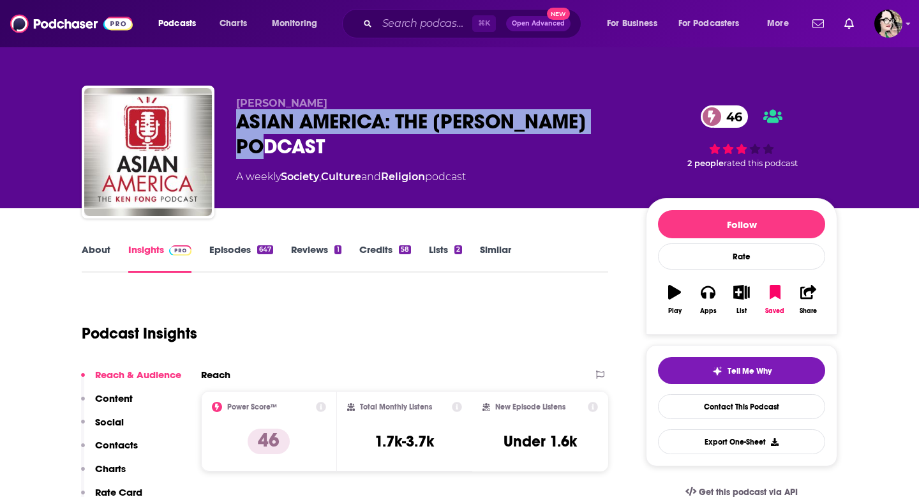
drag, startPoint x: 343, startPoint y: 147, endPoint x: 239, endPoint y: 126, distance: 105.7
click at [239, 126] on div "ASIAN AMERICA: THE [PERSON_NAME] PODCAST 46" at bounding box center [430, 134] width 389 height 50
copy h2 "ASIAN AMERICA: THE [PERSON_NAME] PODCAST"
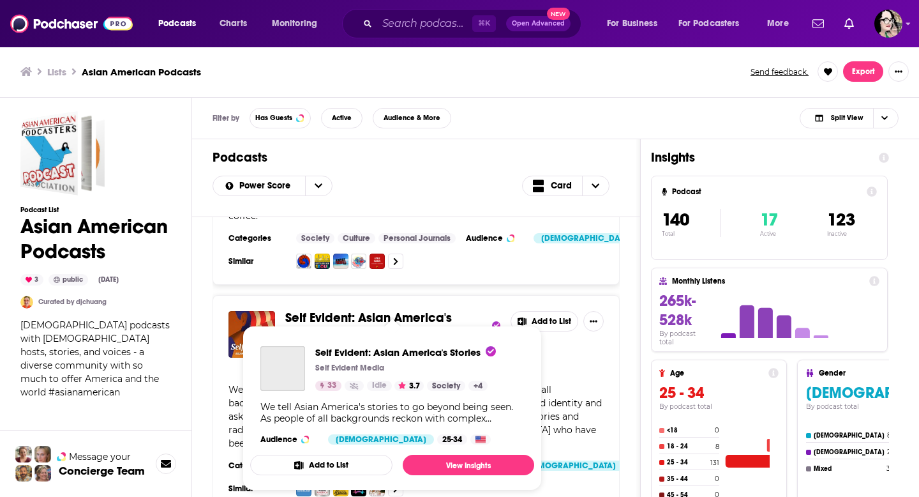
scroll to position [3148, 0]
click at [468, 312] on link "Self Evident: Asian America's Stories" at bounding box center [387, 326] width 204 height 28
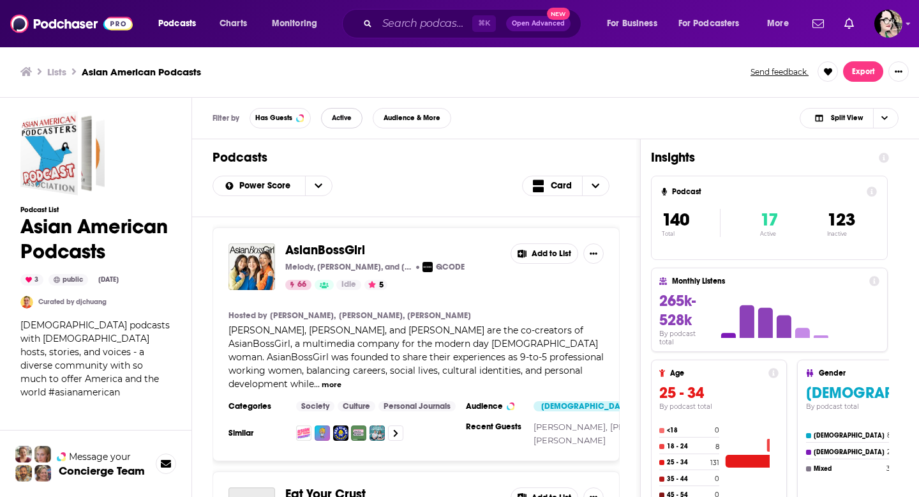
click at [344, 116] on span "Active" at bounding box center [342, 117] width 20 height 7
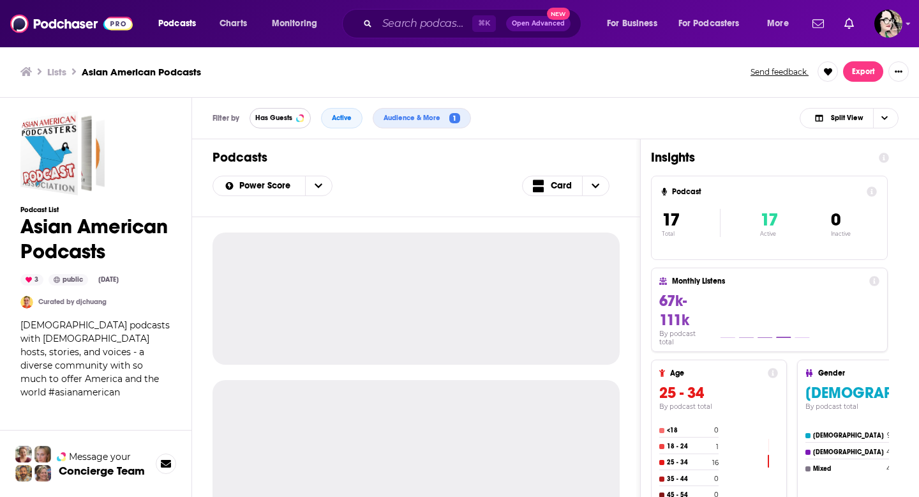
click at [298, 114] on button "Has Guests" at bounding box center [280, 118] width 61 height 20
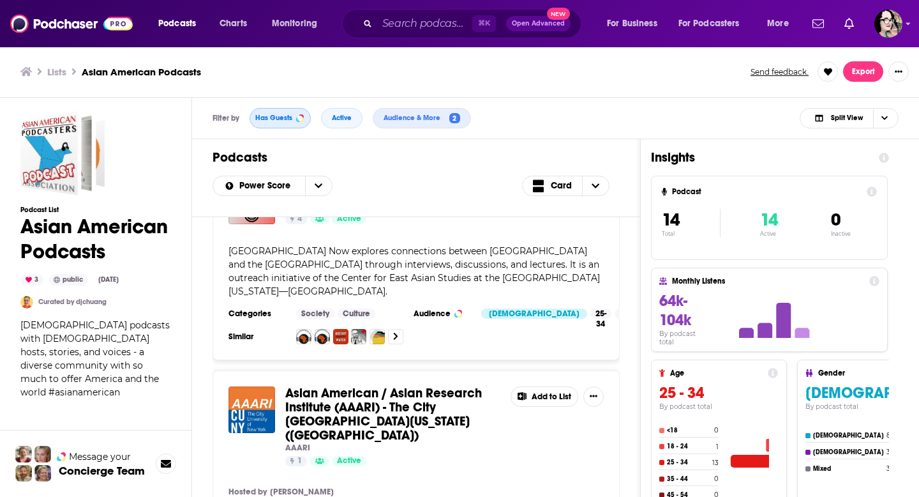
scroll to position [2704, 0]
